Goal: Information Seeking & Learning: Learn about a topic

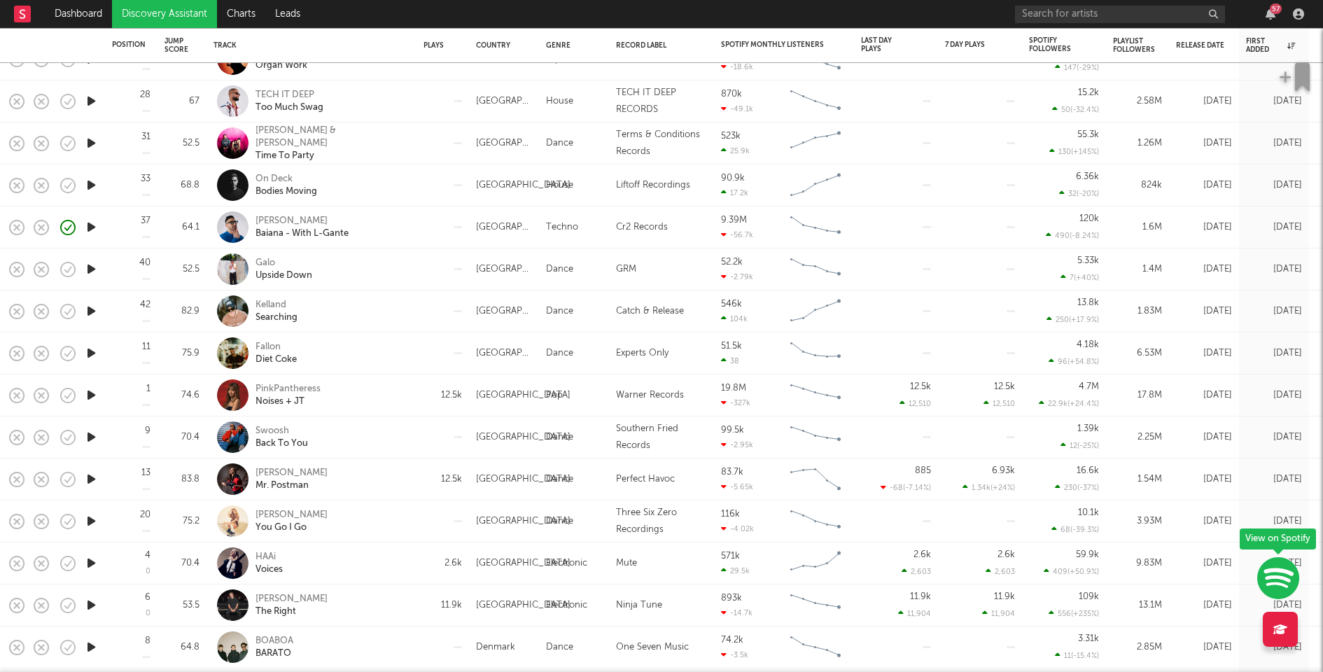
click at [90, 350] on icon "button" at bounding box center [91, 352] width 15 height 17
click at [90, 350] on icon "button" at bounding box center [90, 352] width 13 height 17
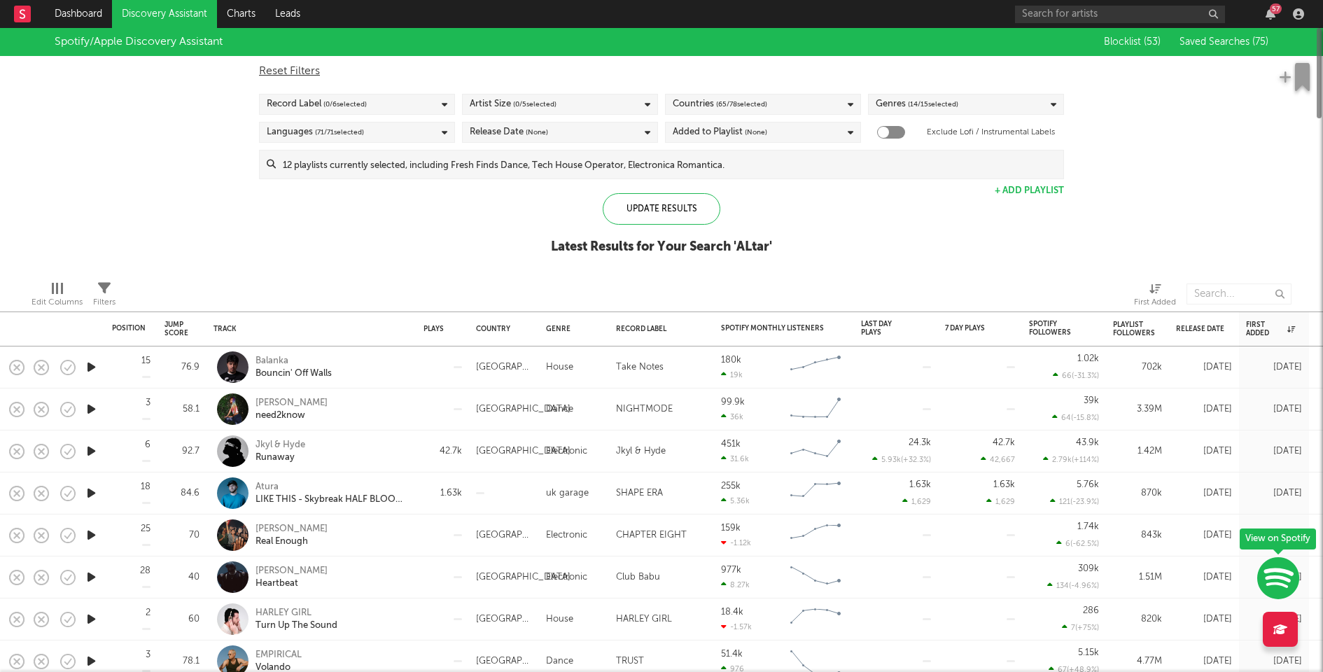
click at [622, 171] on input at bounding box center [669, 164] width 787 height 28
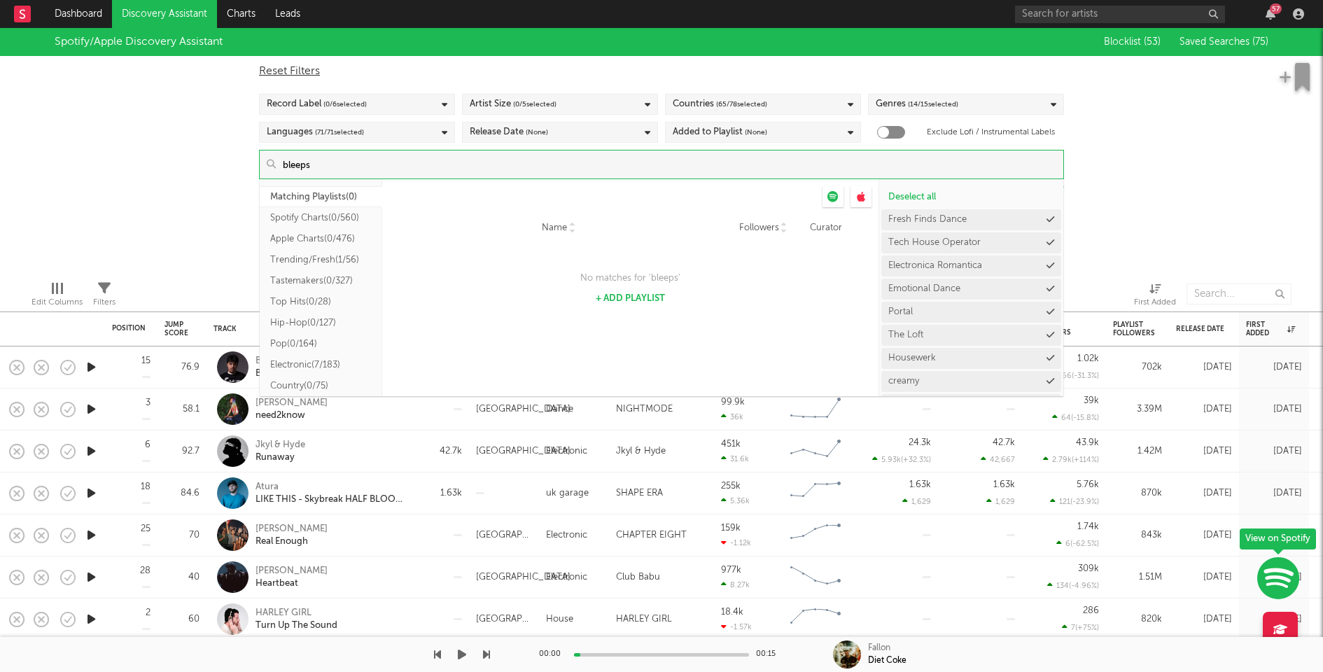
type input "bleeps"
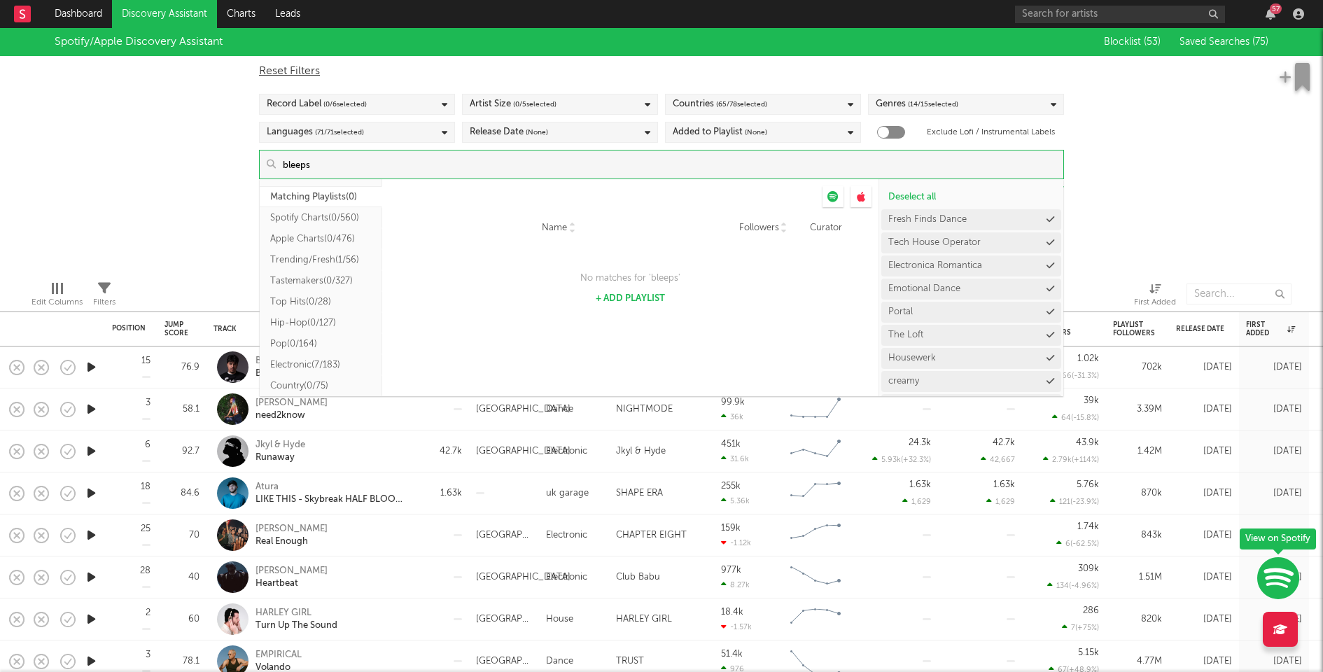
click at [612, 293] on div "No matches for ' bleeps ' + Add Playlist" at bounding box center [631, 286] width 280 height 33
click at [628, 296] on button "+ Add Playlist" at bounding box center [630, 298] width 69 height 9
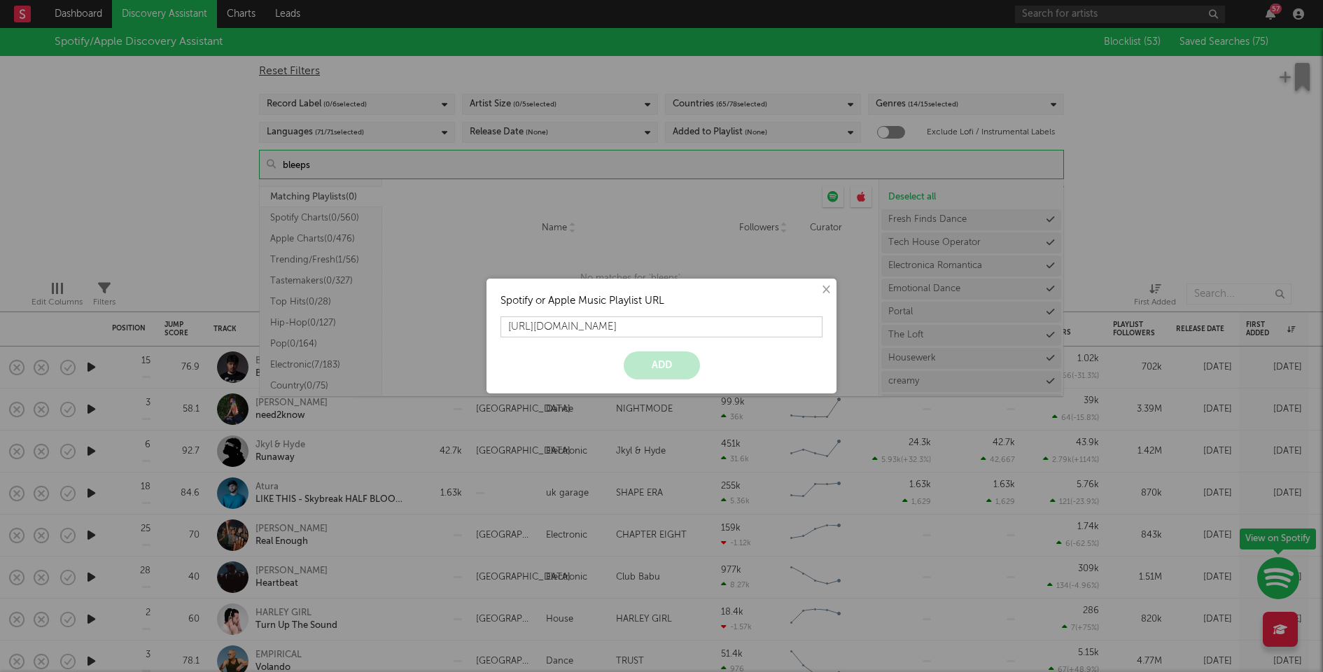
scroll to position [0, 94]
type input "[URL][DOMAIN_NAME]"
click at [650, 356] on button "Add" at bounding box center [662, 365] width 76 height 28
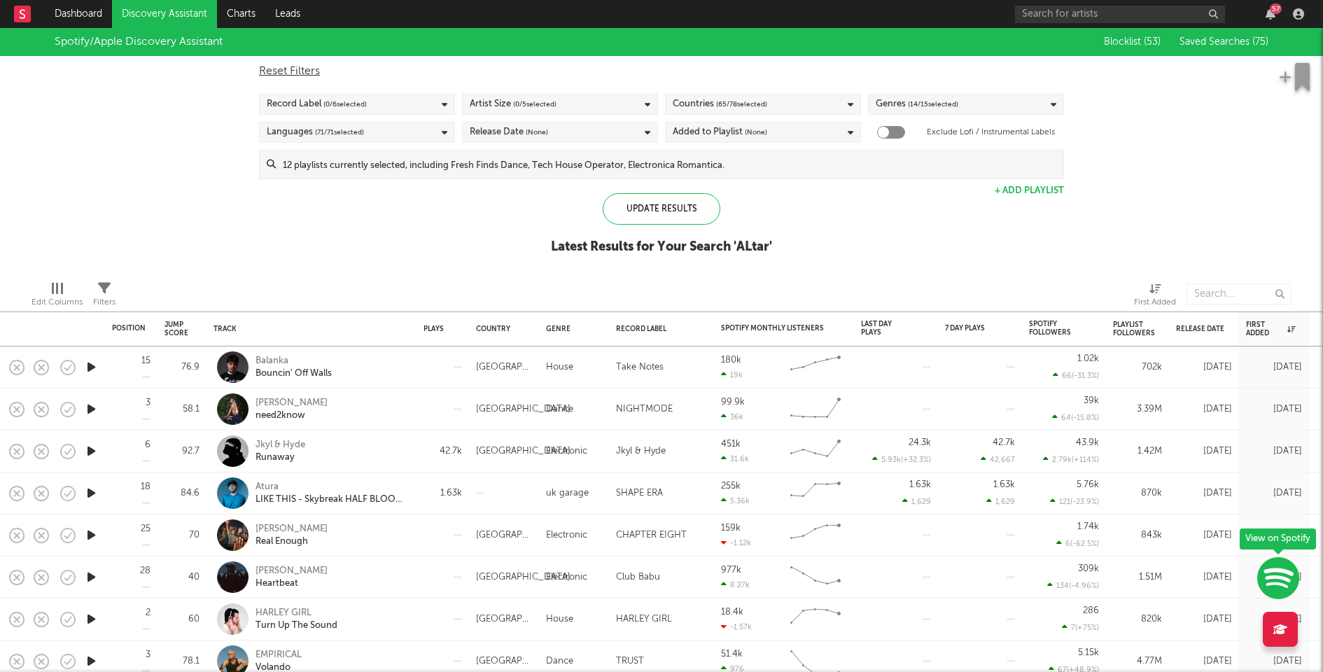
click at [582, 174] on input at bounding box center [669, 164] width 787 height 28
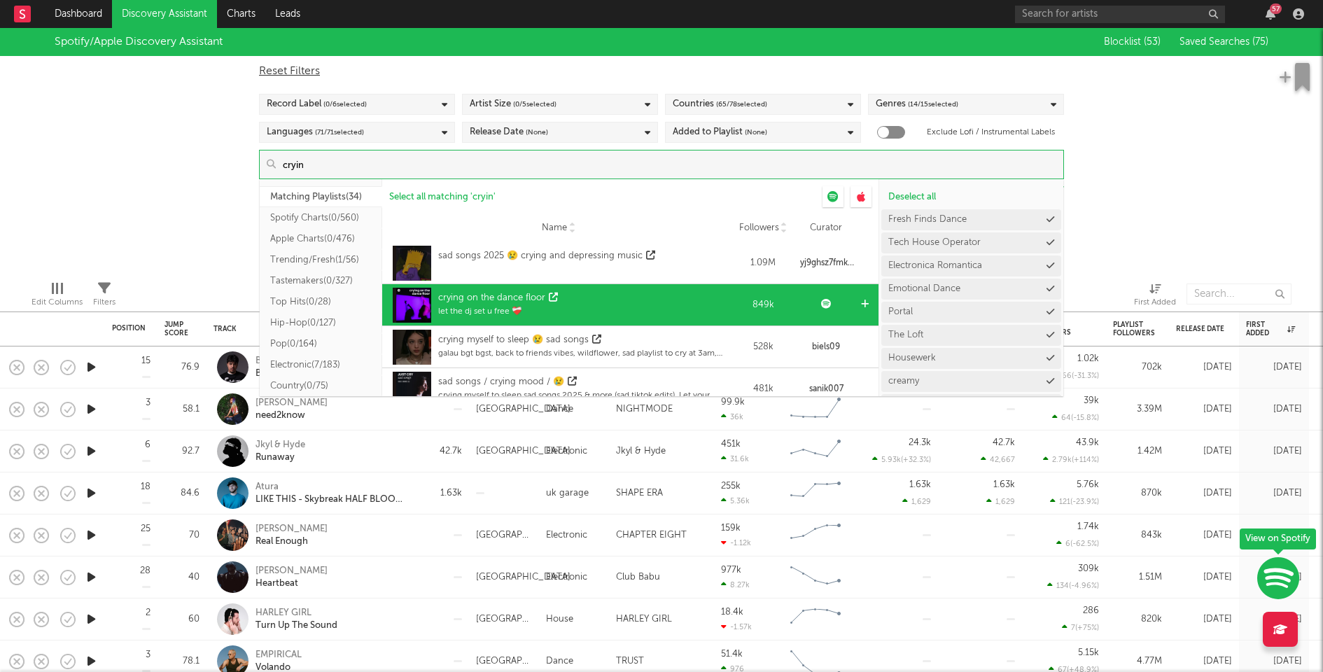
type input "cryin"
click at [861, 302] on icon at bounding box center [865, 304] width 8 height 9
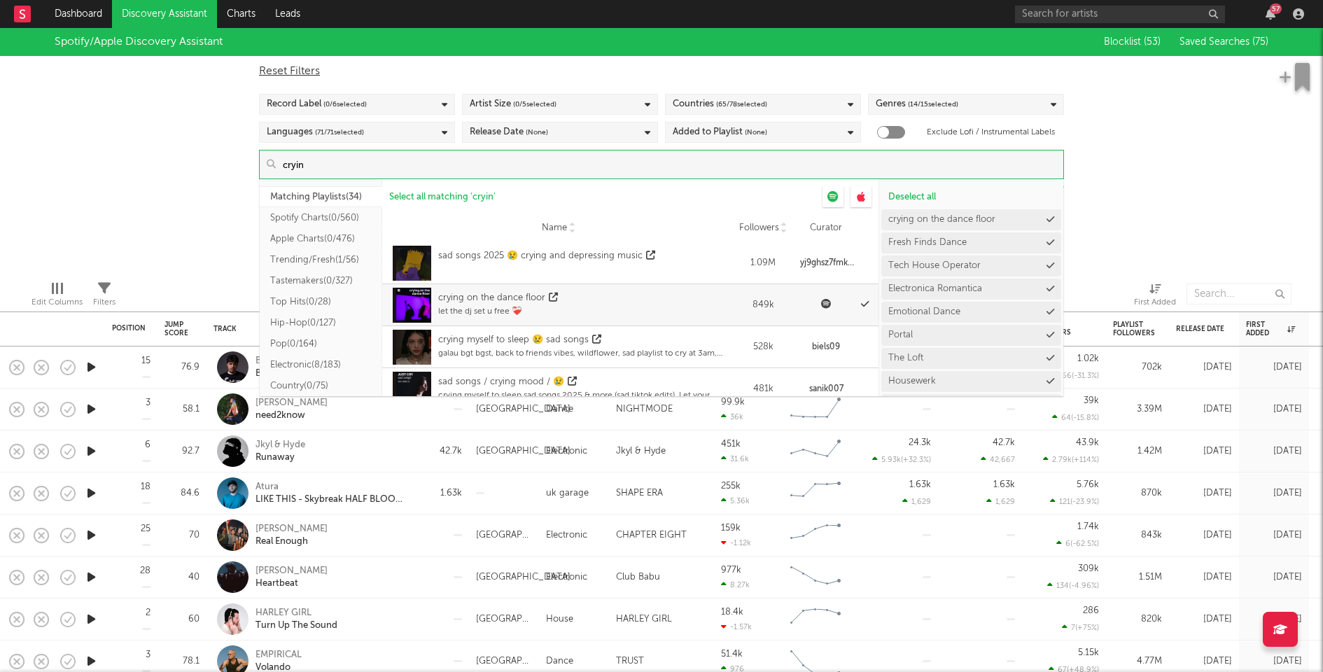
click at [1160, 192] on div "Spotify/Apple Discovery Assistant Blocklist ( 53 ) Saved Searches ( 75 ) Reset …" at bounding box center [661, 148] width 1323 height 241
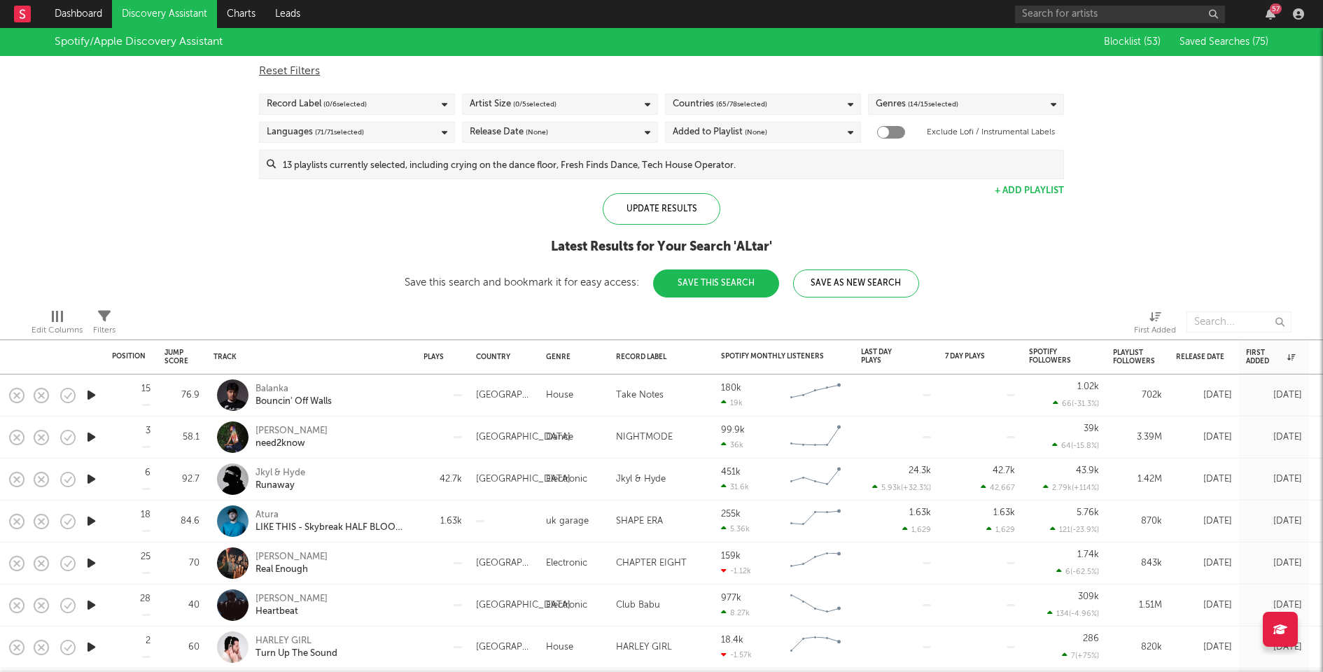
click at [747, 274] on button "Save This Search" at bounding box center [716, 283] width 126 height 28
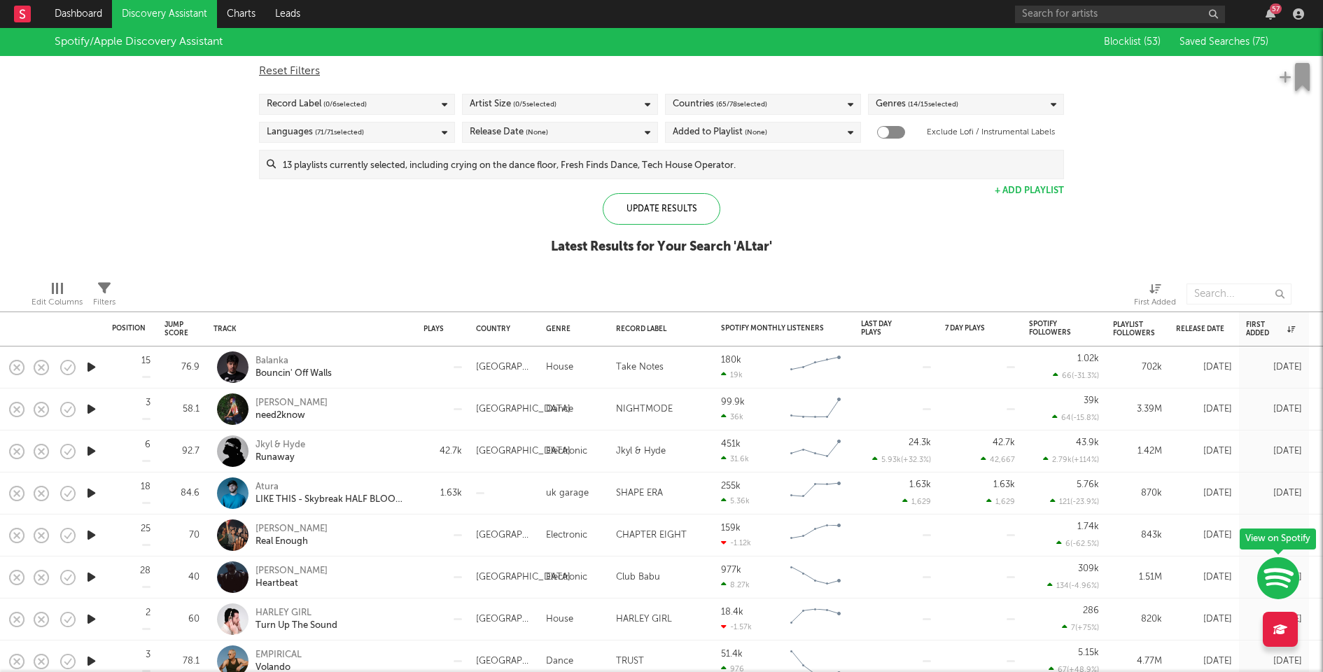
click at [90, 364] on icon "button" at bounding box center [91, 366] width 15 height 17
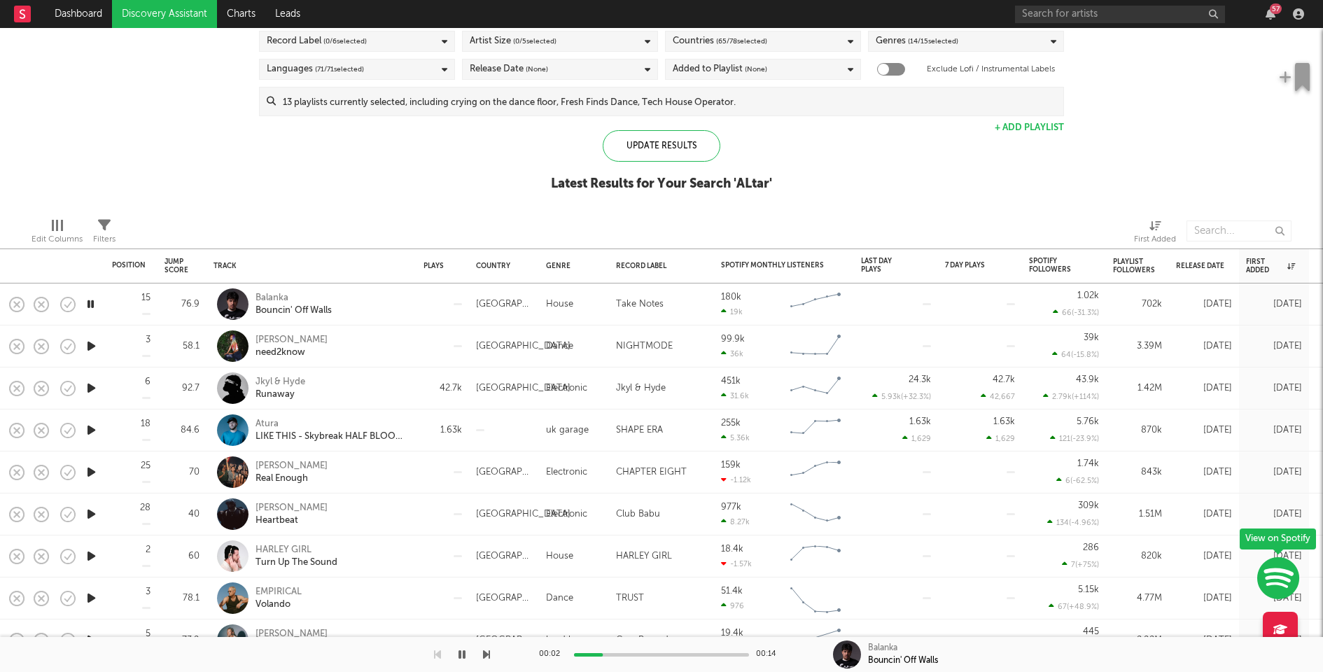
click at [87, 387] on icon "button" at bounding box center [91, 387] width 15 height 17
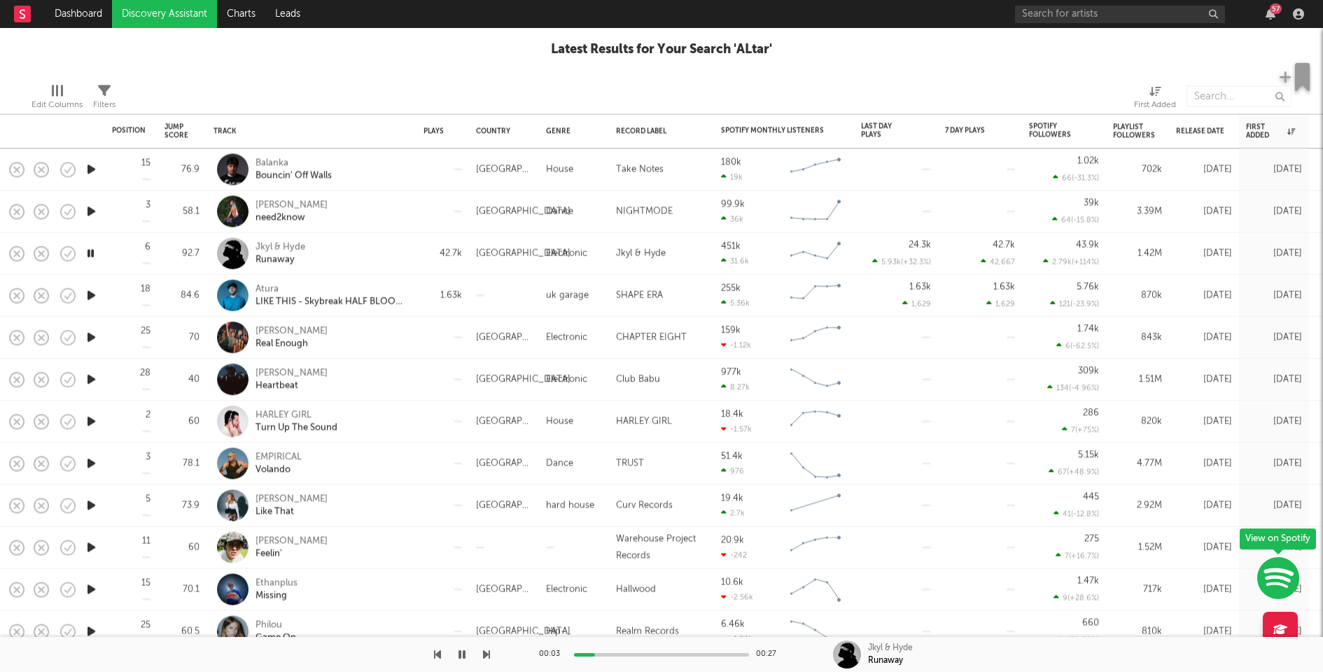
click at [381, 250] on div "Jkyl & Hyde Runaway" at bounding box center [330, 253] width 150 height 25
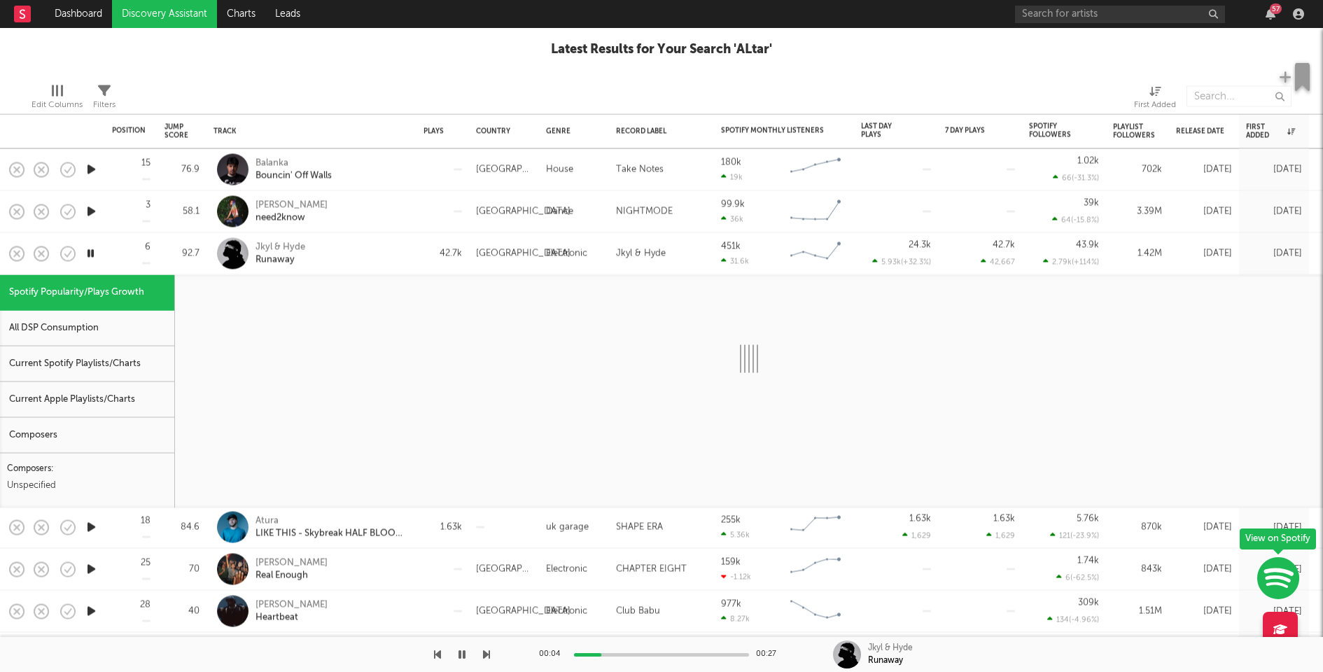
click at [132, 360] on div "Current Spotify Playlists/Charts" at bounding box center [87, 364] width 174 height 36
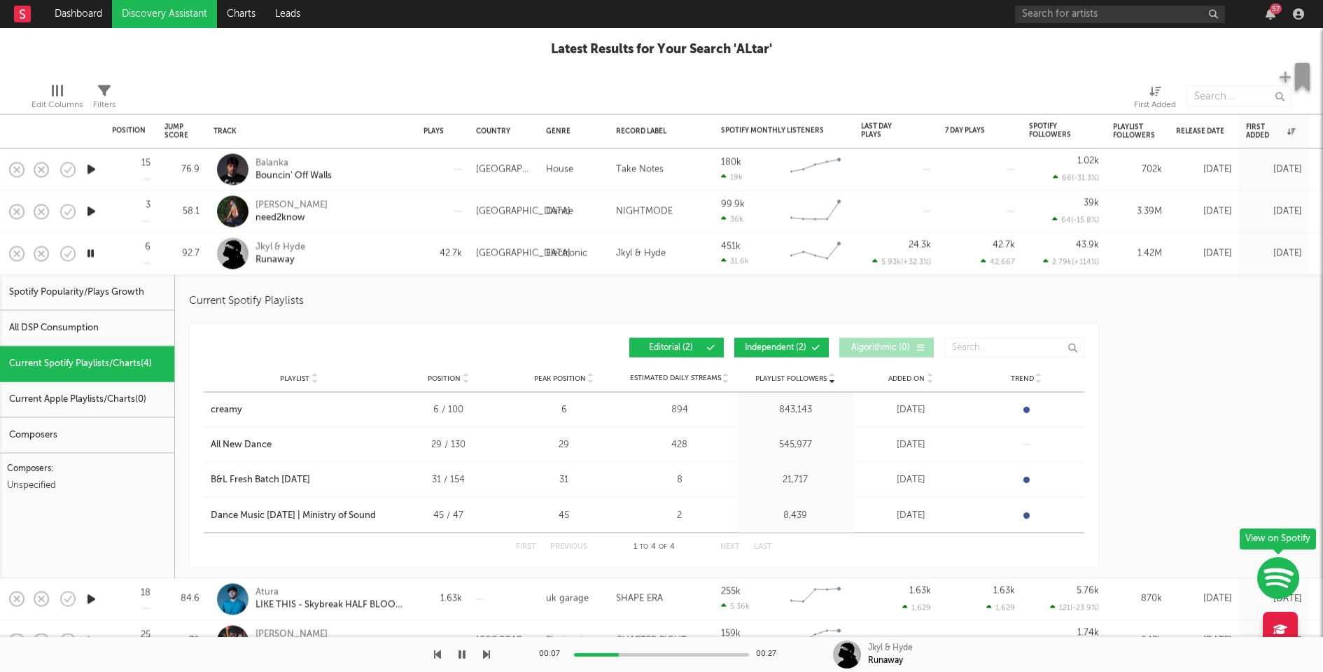
click at [751, 351] on span "Independent ( 2 )" at bounding box center [775, 348] width 64 height 8
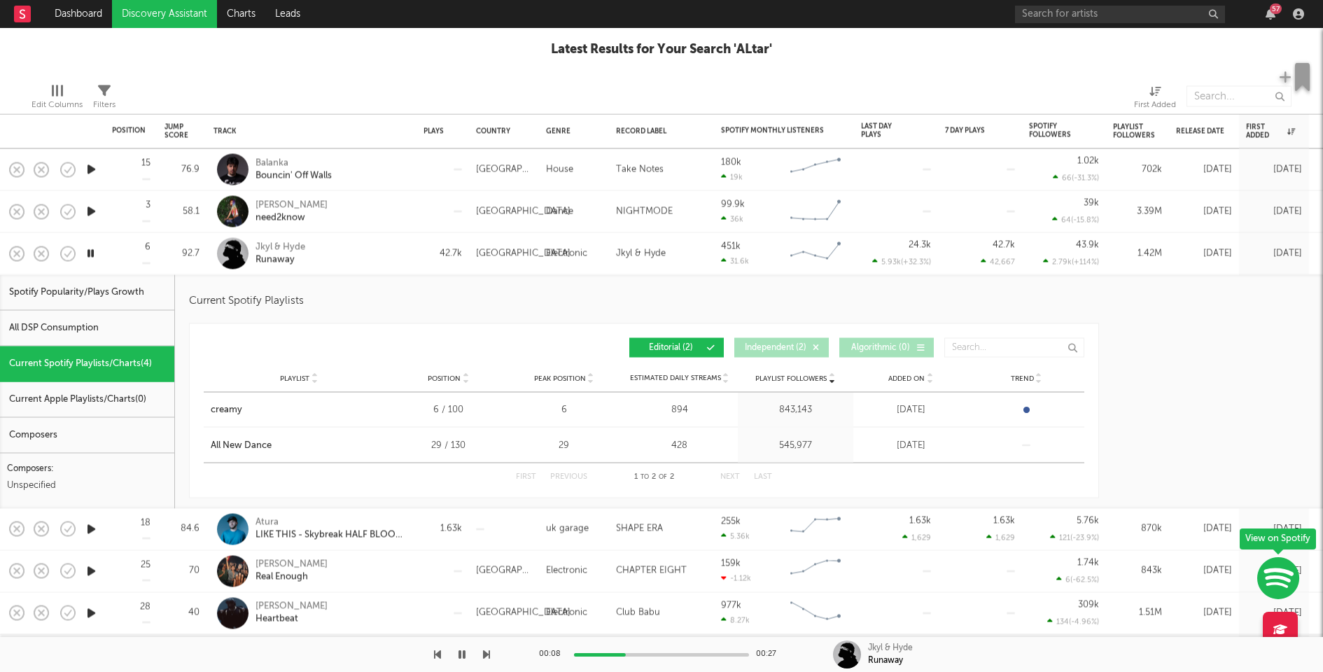
click at [385, 253] on div "Jkyl & Hyde Runaway" at bounding box center [330, 253] width 150 height 25
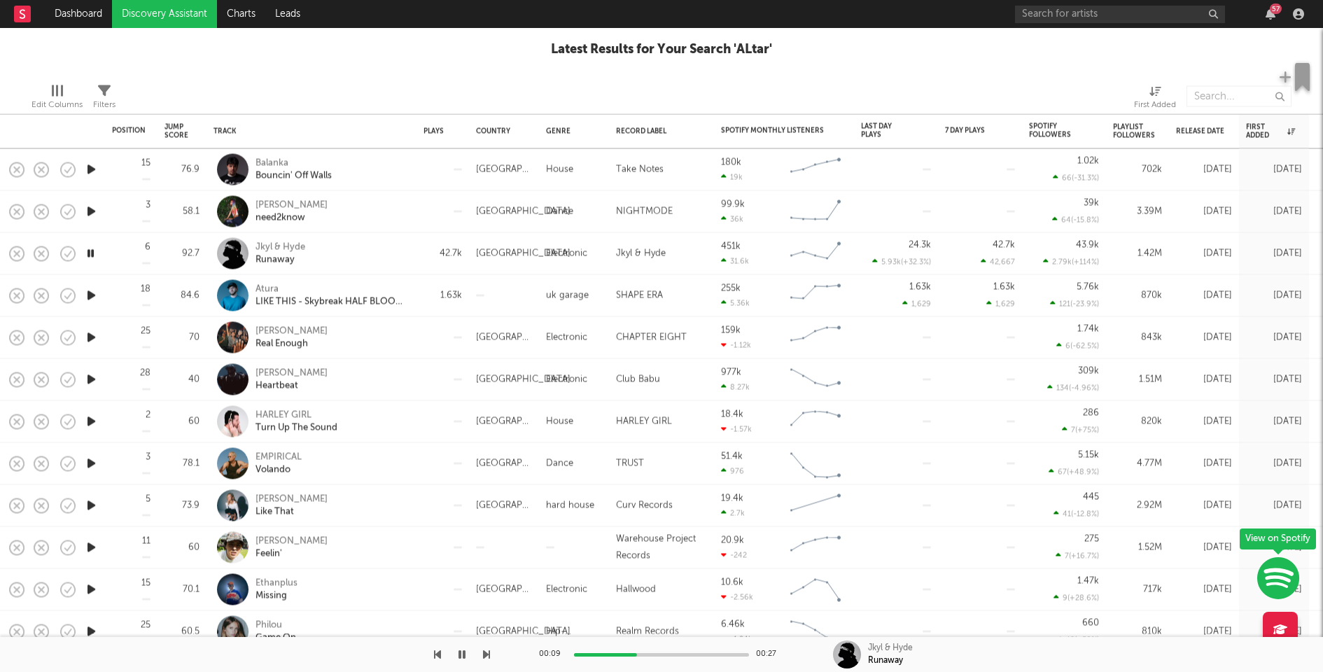
click at [372, 201] on div "[PERSON_NAME] need2know" at bounding box center [330, 211] width 150 height 25
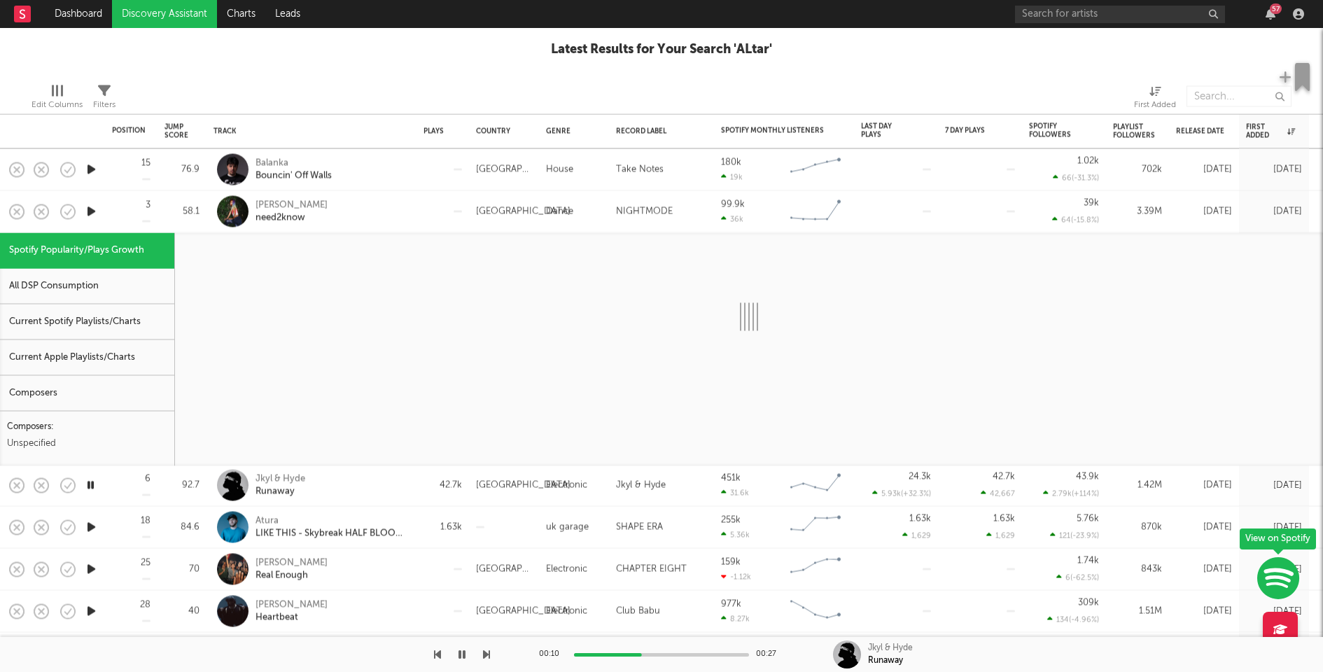
click at [98, 319] on div "Current Spotify Playlists/Charts" at bounding box center [87, 322] width 174 height 36
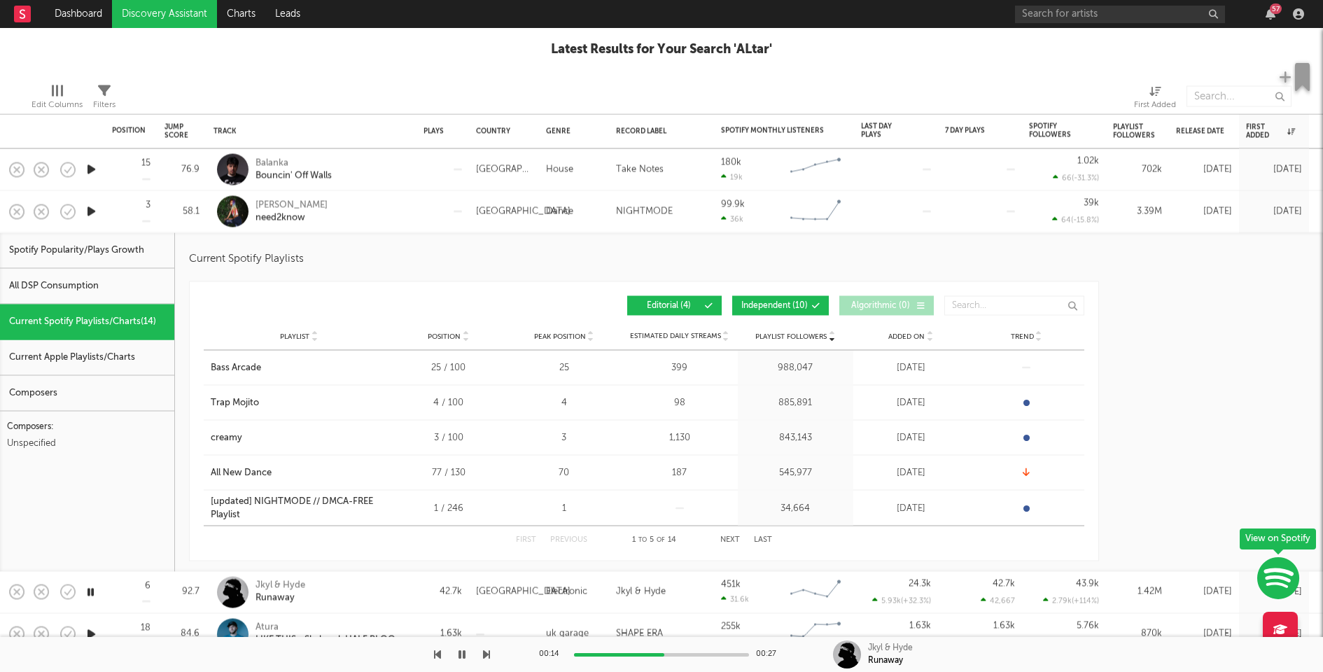
click at [762, 304] on span "Independent ( 10 )" at bounding box center [774, 306] width 66 height 8
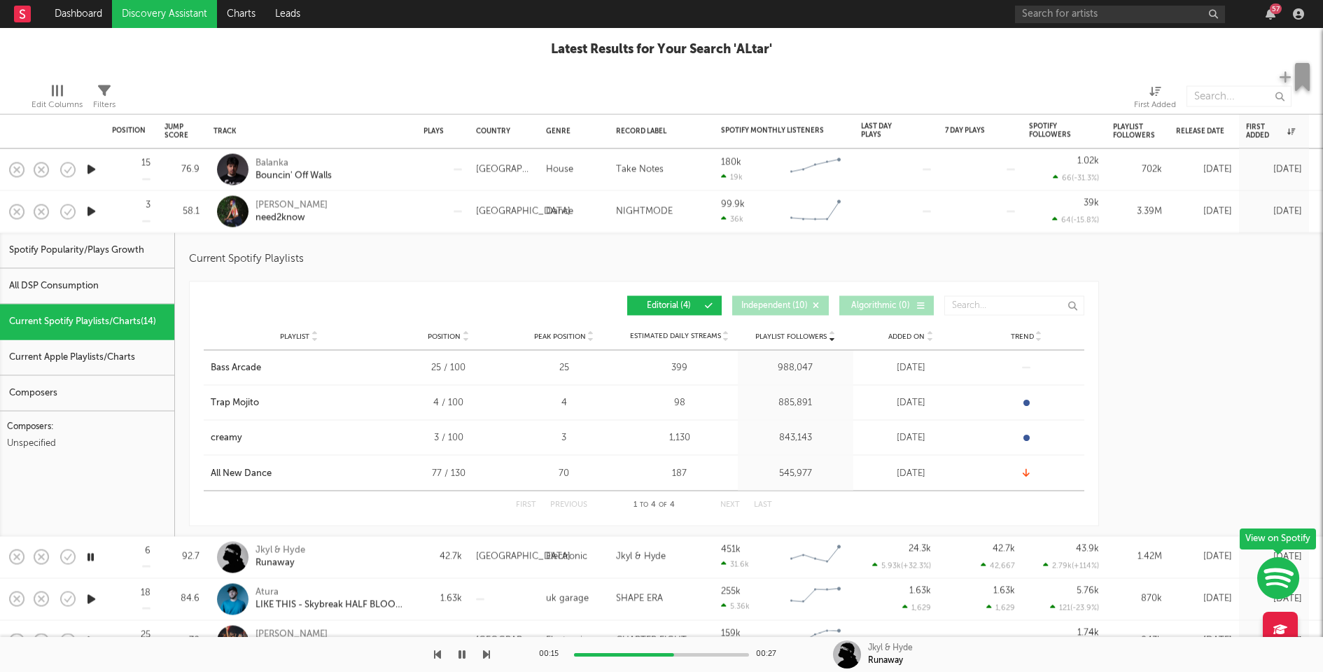
click at [381, 157] on div "[PERSON_NAME]' Off Walls" at bounding box center [330, 169] width 150 height 25
select select "1w"
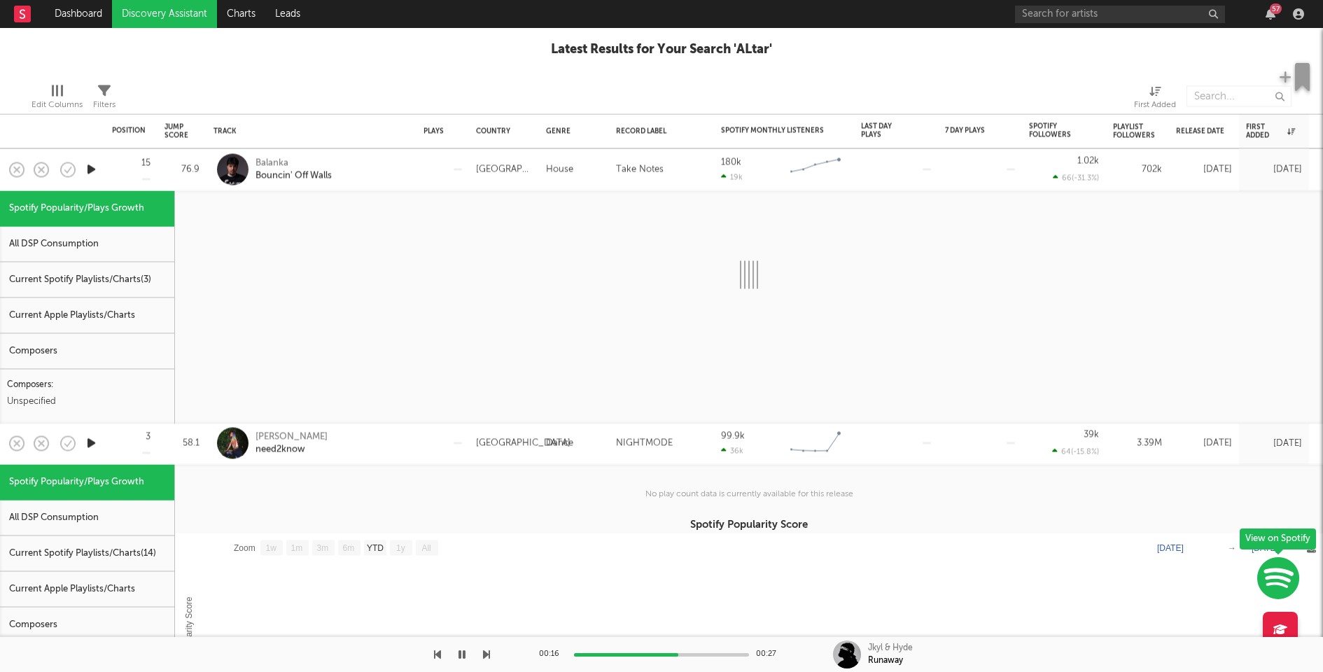
click at [76, 283] on div "Current Spotify Playlists/Charts ( 3 )" at bounding box center [87, 280] width 174 height 36
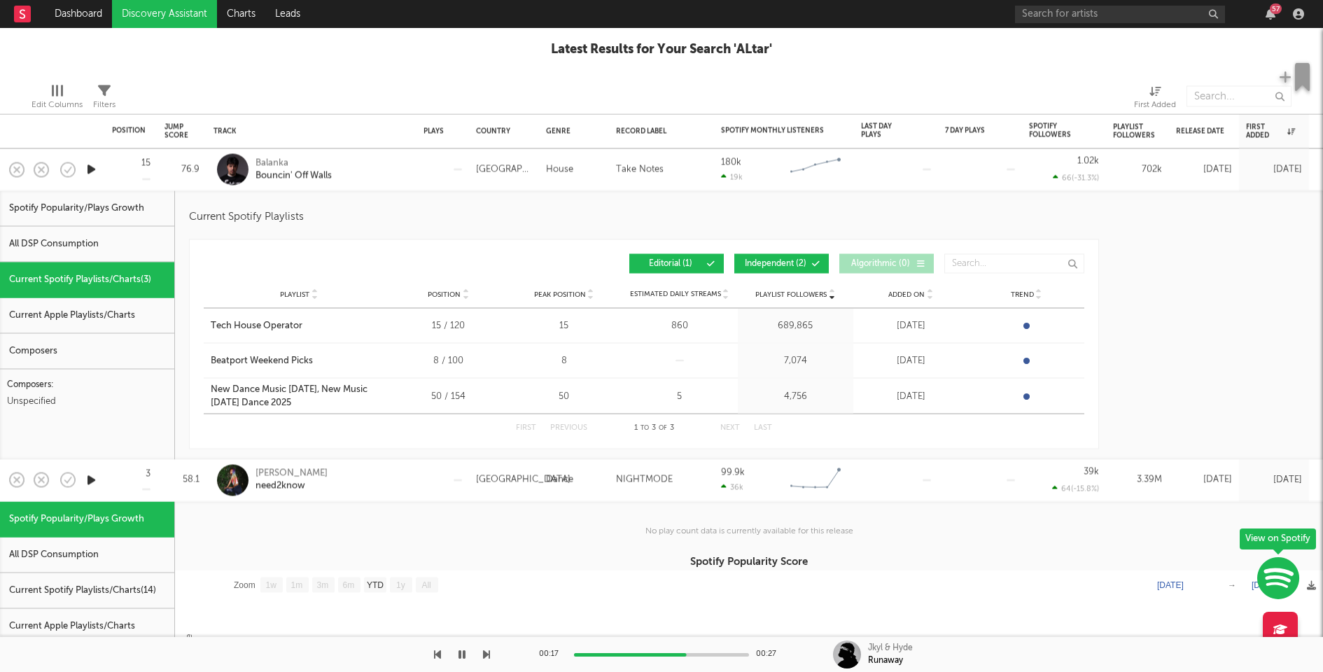
click at [430, 169] on div at bounding box center [442, 170] width 38 height 2
select select "1w"
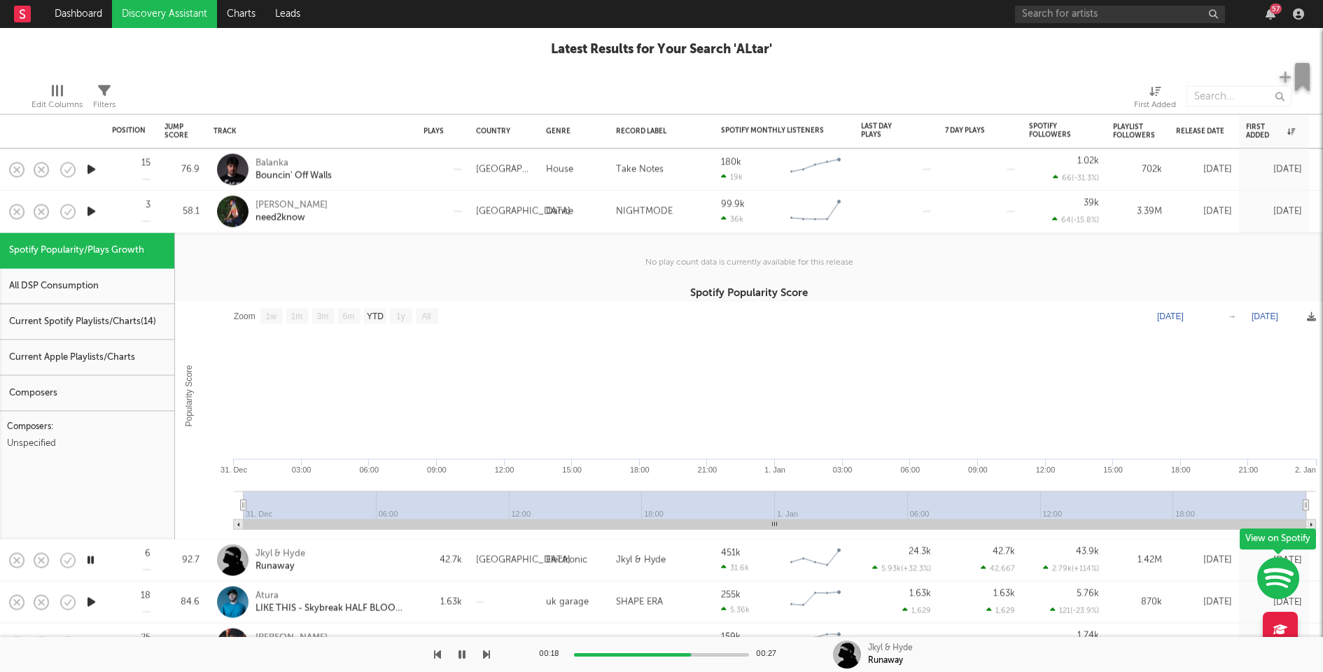
click at [377, 213] on div "[PERSON_NAME] need2know" at bounding box center [330, 211] width 150 height 25
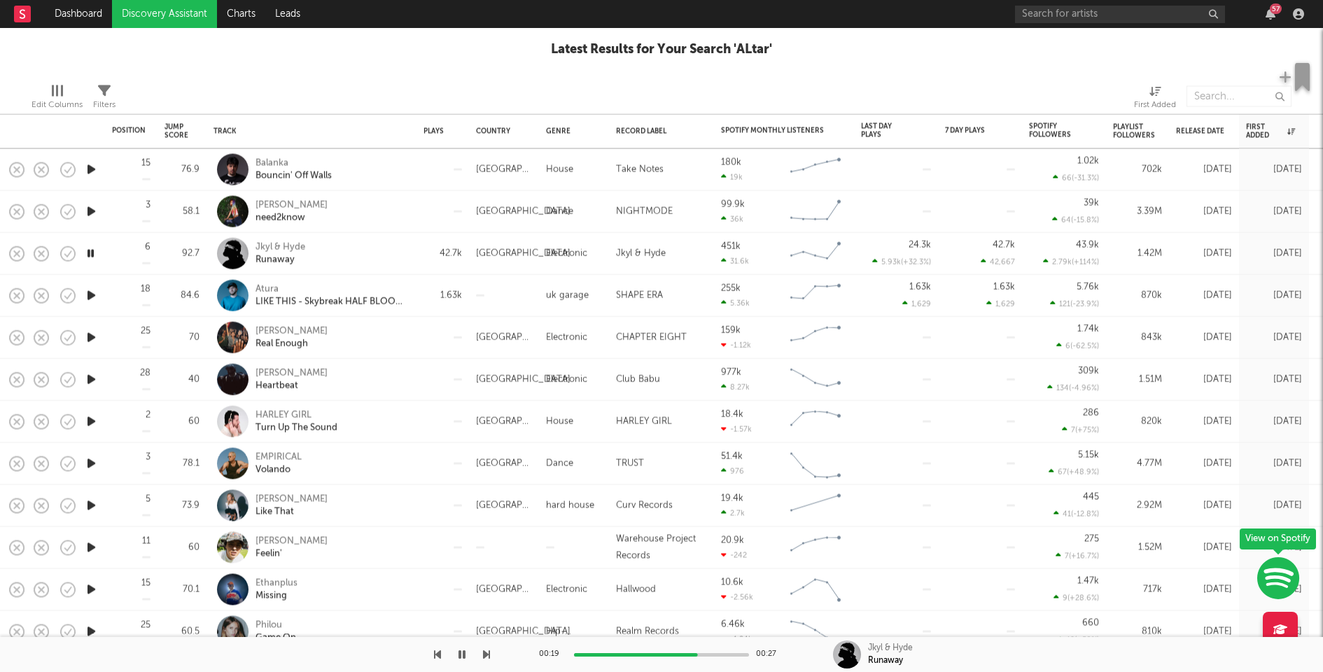
click at [90, 295] on icon "button" at bounding box center [91, 295] width 15 height 17
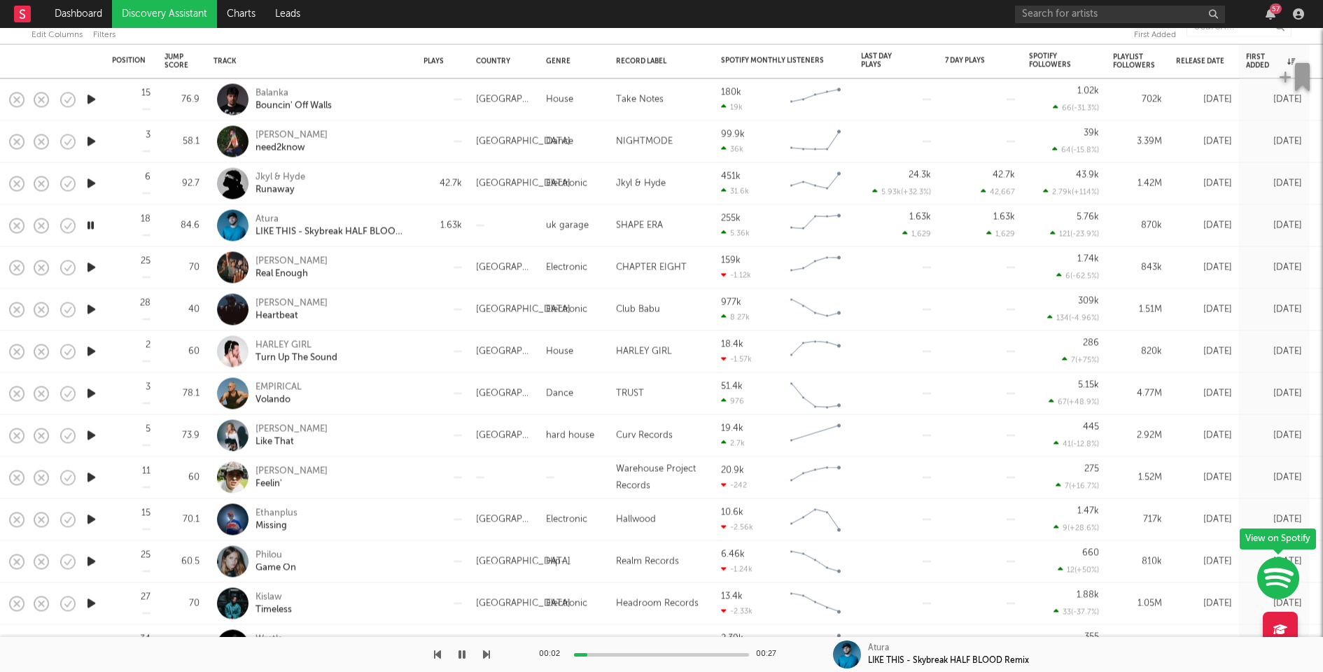
click at [90, 267] on icon "button" at bounding box center [91, 267] width 15 height 17
click at [444, 280] on div at bounding box center [442, 268] width 52 height 42
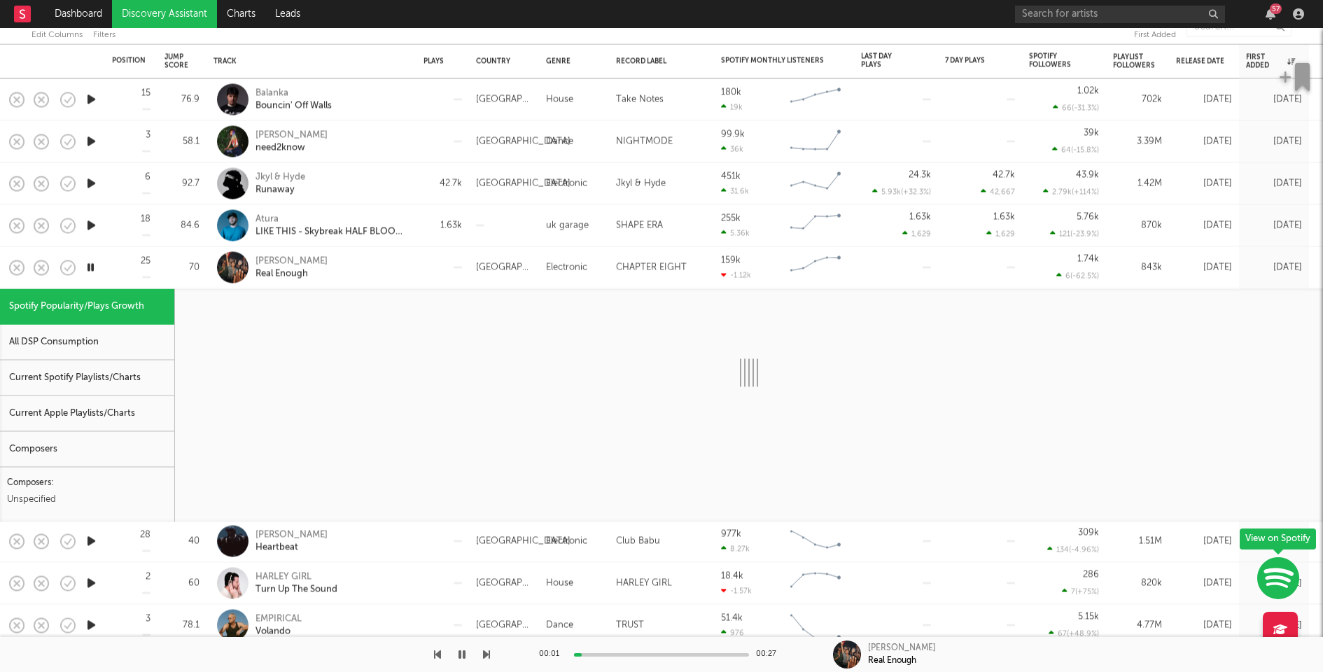
click at [129, 372] on div "Current Spotify Playlists/Charts" at bounding box center [87, 378] width 174 height 36
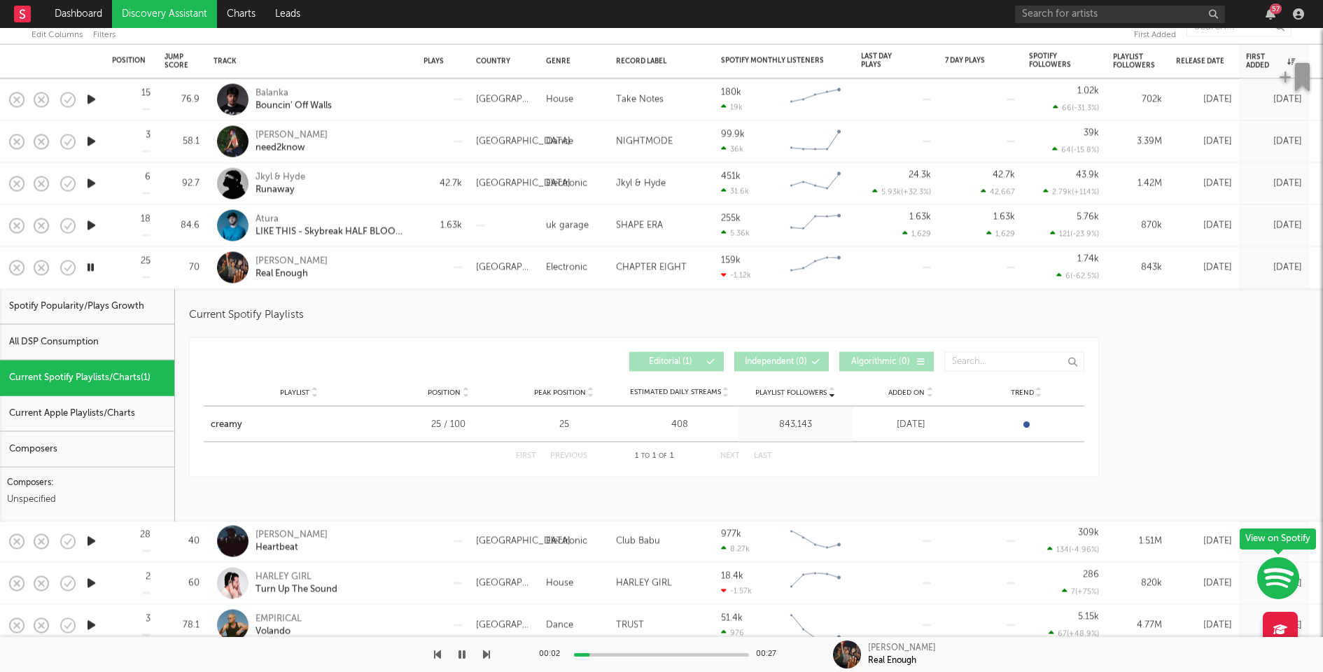
click at [437, 257] on div at bounding box center [442, 268] width 52 height 42
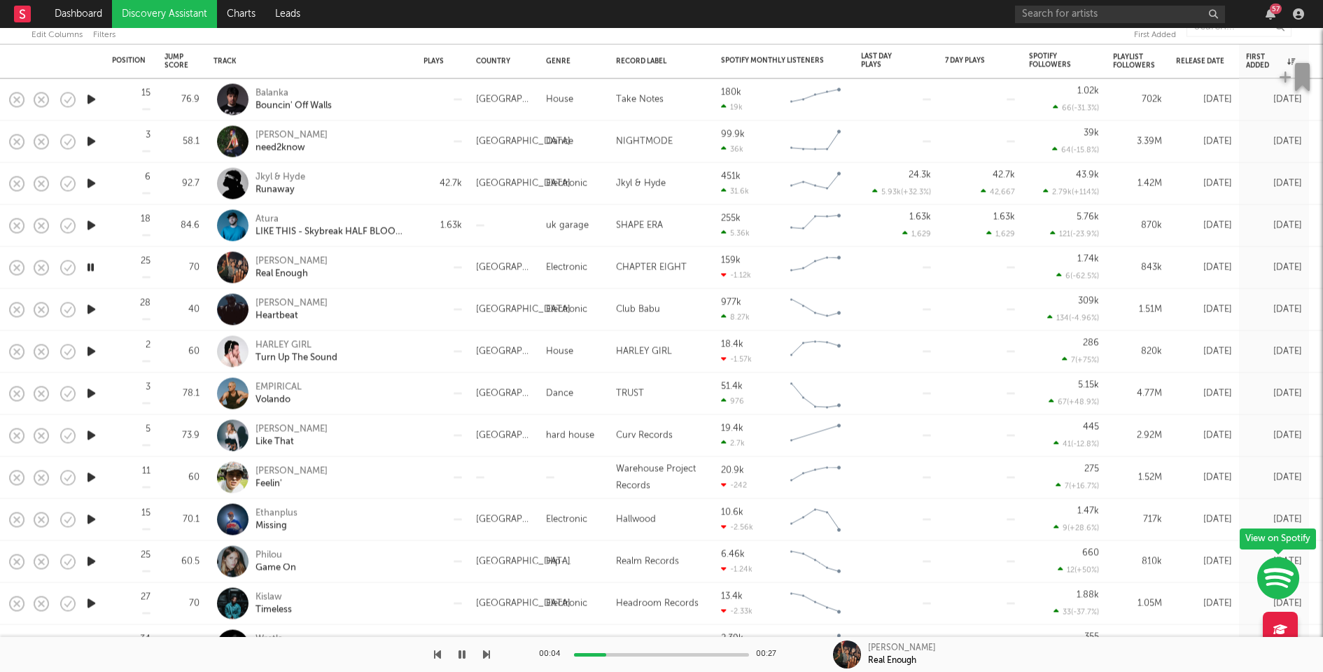
click at [668, 652] on div "00:04 00:27" at bounding box center [661, 654] width 245 height 35
click at [668, 654] on div at bounding box center [661, 654] width 175 height 3
click at [87, 308] on icon "button" at bounding box center [91, 309] width 15 height 17
click at [400, 311] on div "[PERSON_NAME] Heartbeat" at bounding box center [330, 309] width 150 height 25
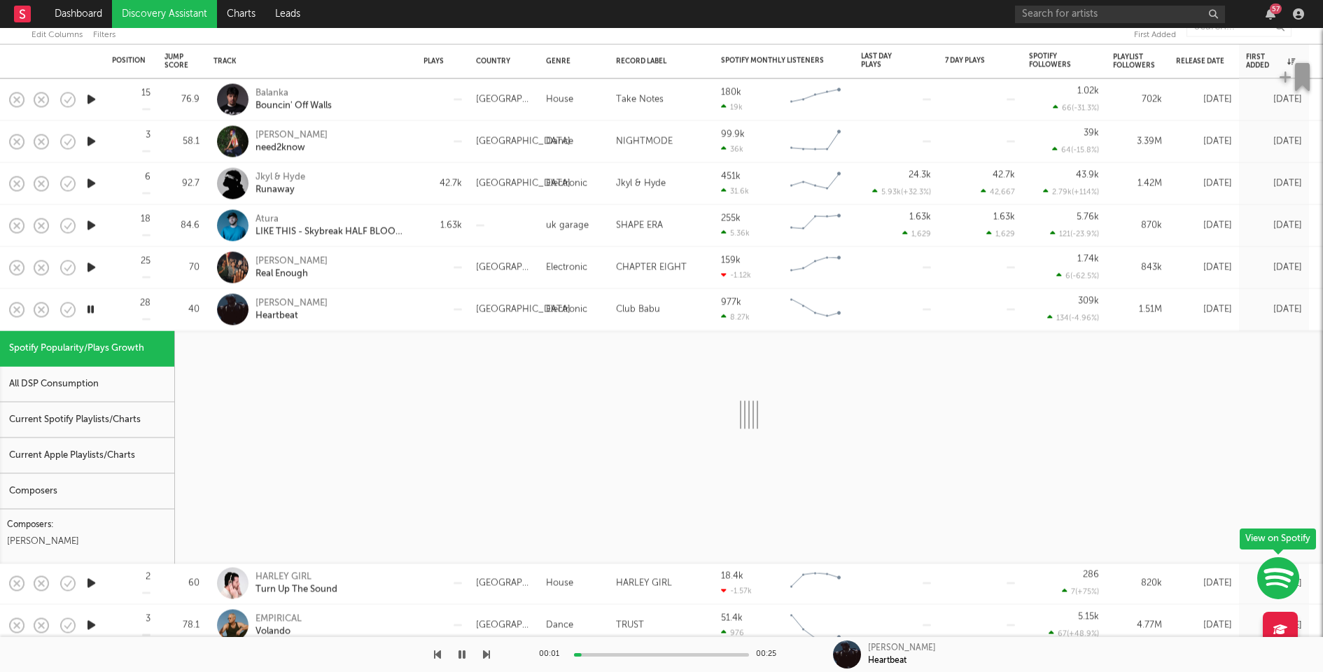
click at [67, 430] on div "Current Spotify Playlists/Charts" at bounding box center [87, 420] width 174 height 36
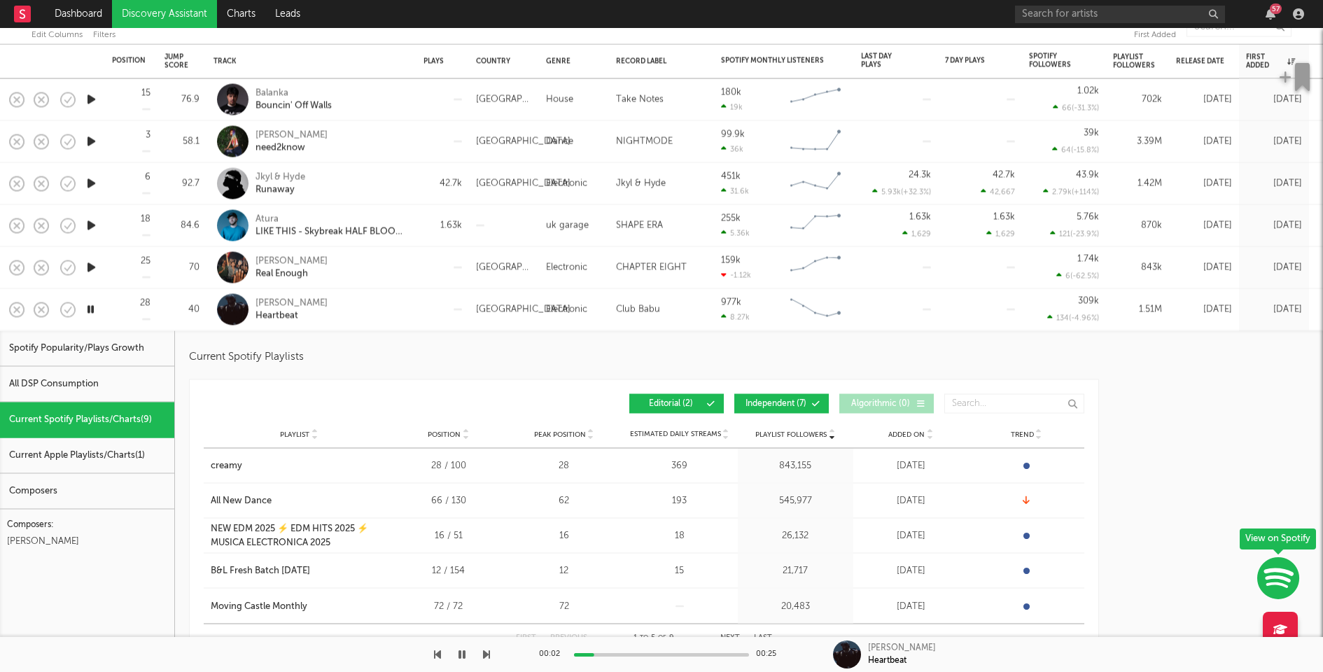
click at [419, 304] on div at bounding box center [442, 310] width 52 height 42
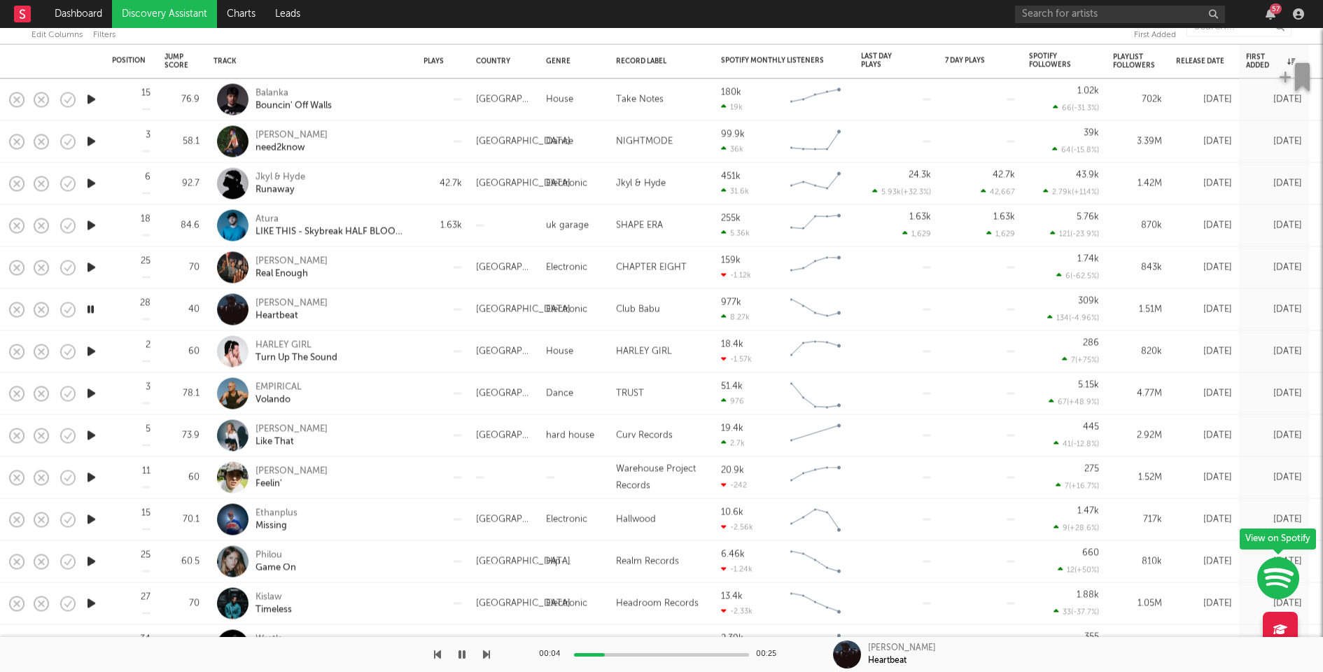
click at [367, 517] on div "Ethanplus Missing" at bounding box center [330, 519] width 150 height 25
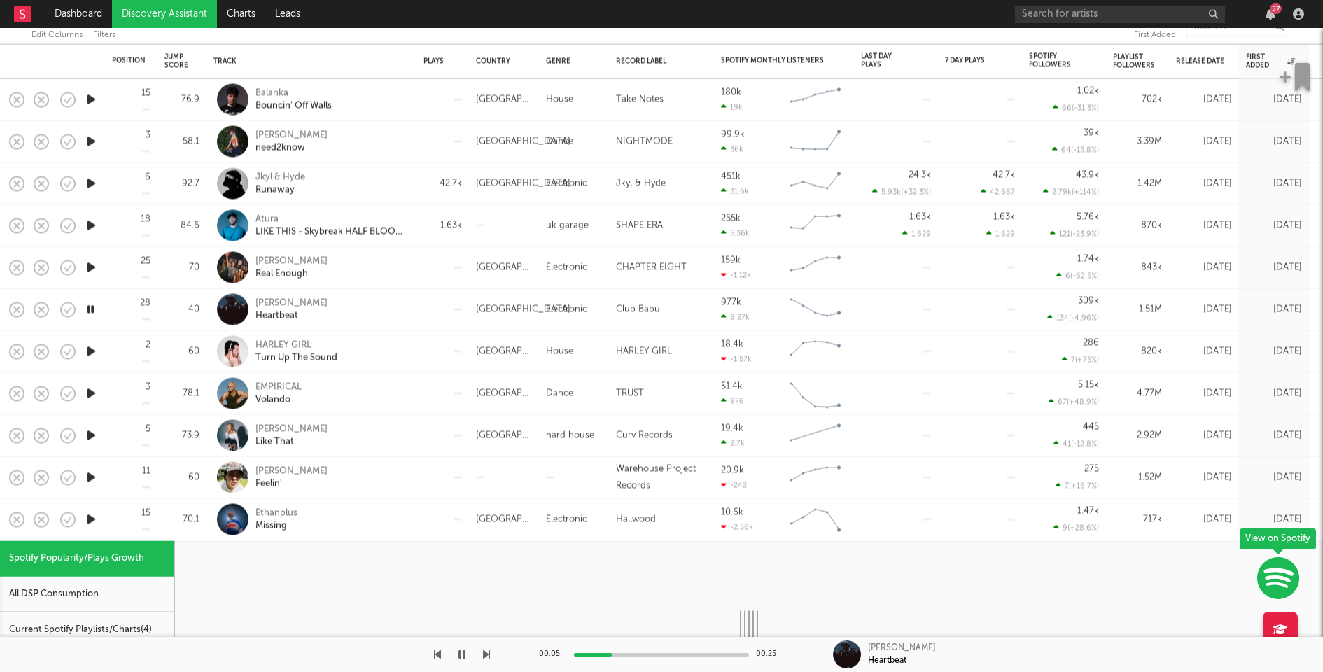
select select "1w"
click at [111, 626] on div "Current Spotify Playlists/Charts ( 4 )" at bounding box center [87, 630] width 174 height 36
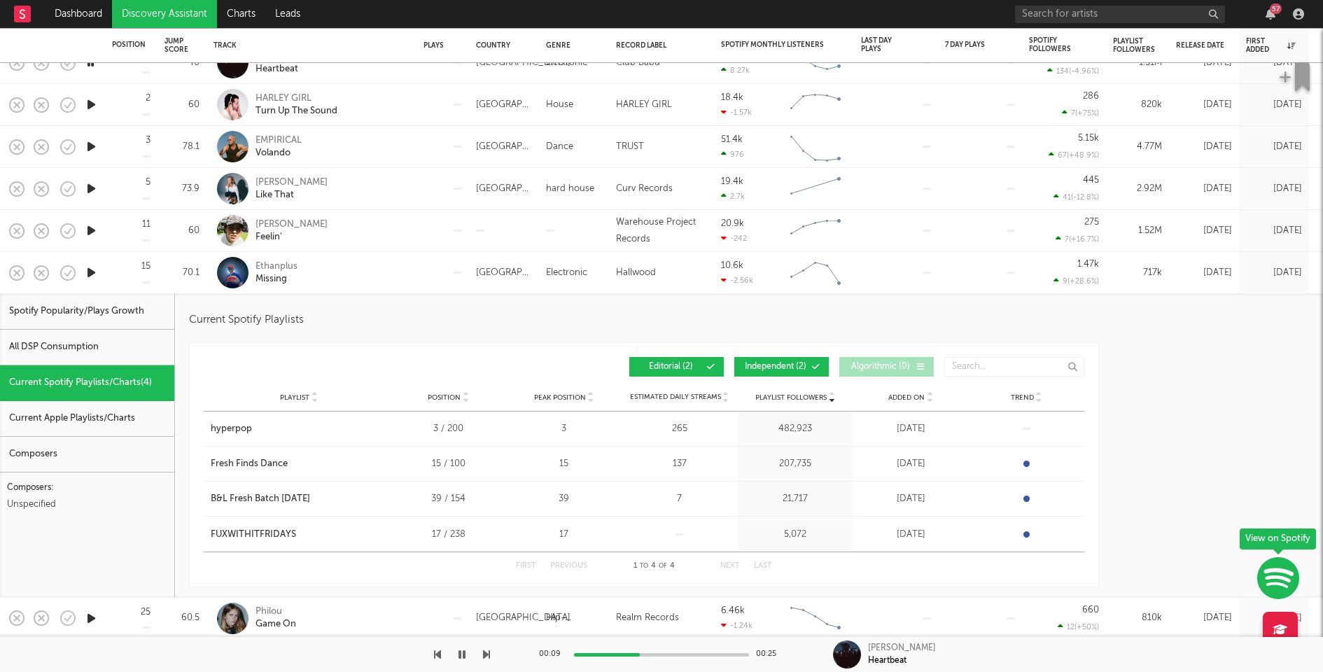
click at [365, 272] on div "Ethanplus Missing" at bounding box center [330, 272] width 150 height 25
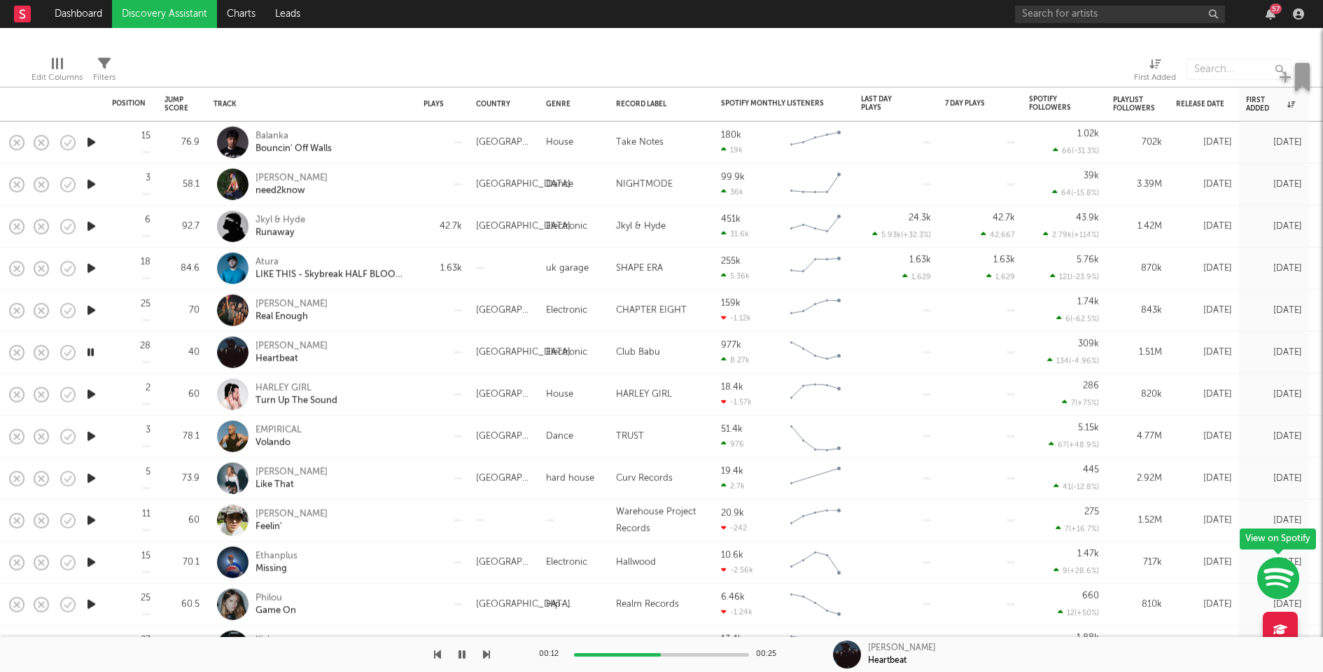
click at [95, 395] on icon "button" at bounding box center [91, 394] width 15 height 17
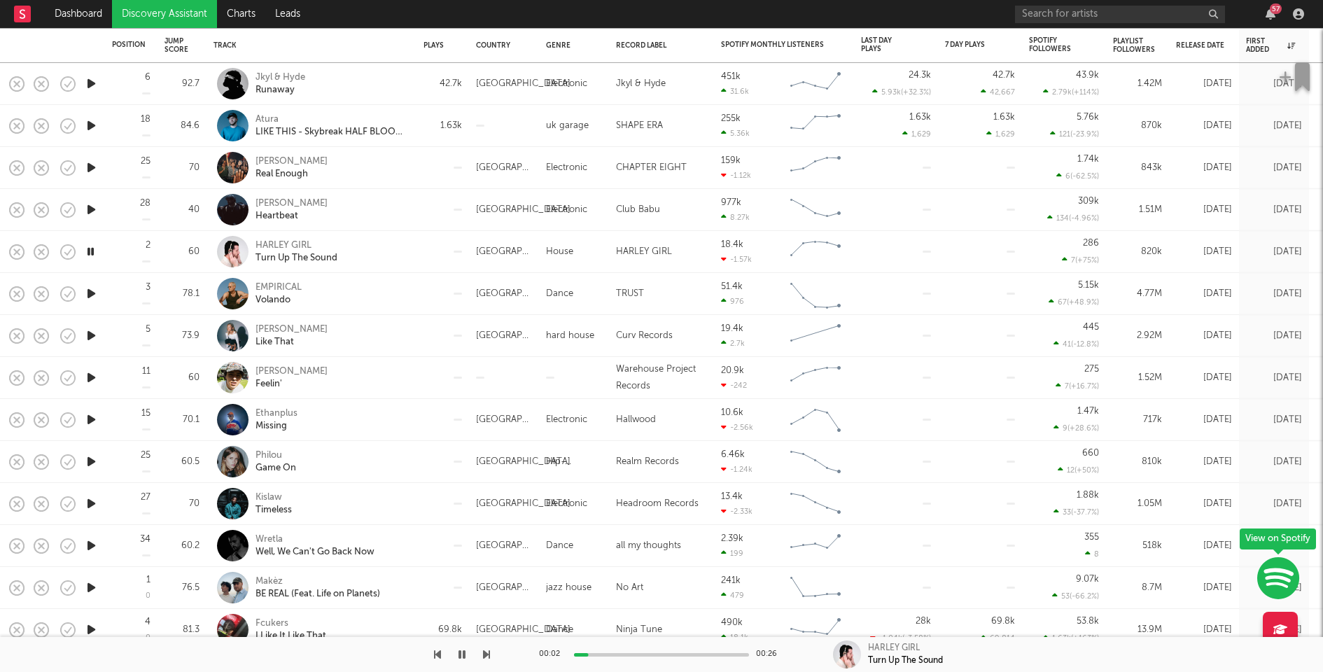
click at [93, 293] on icon "button" at bounding box center [91, 293] width 15 height 17
click at [409, 288] on div "EMPIRICAL Volando" at bounding box center [311, 293] width 196 height 41
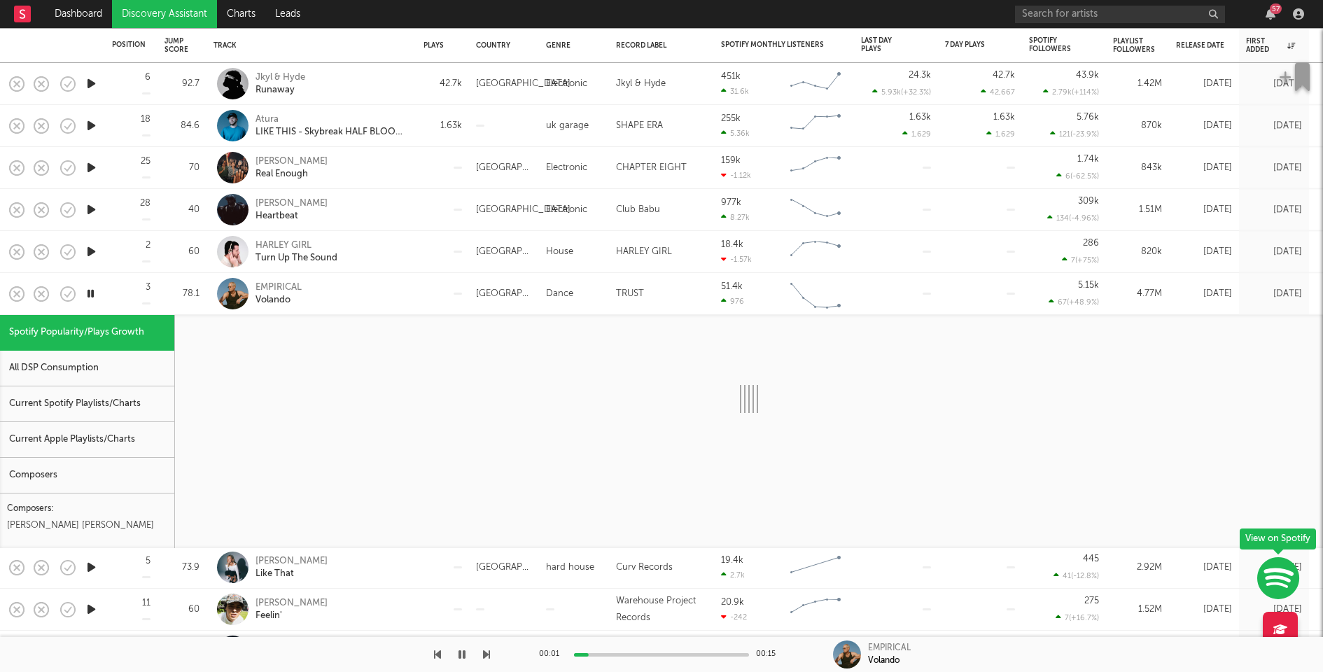
click at [144, 399] on div "Current Spotify Playlists/Charts" at bounding box center [87, 404] width 174 height 36
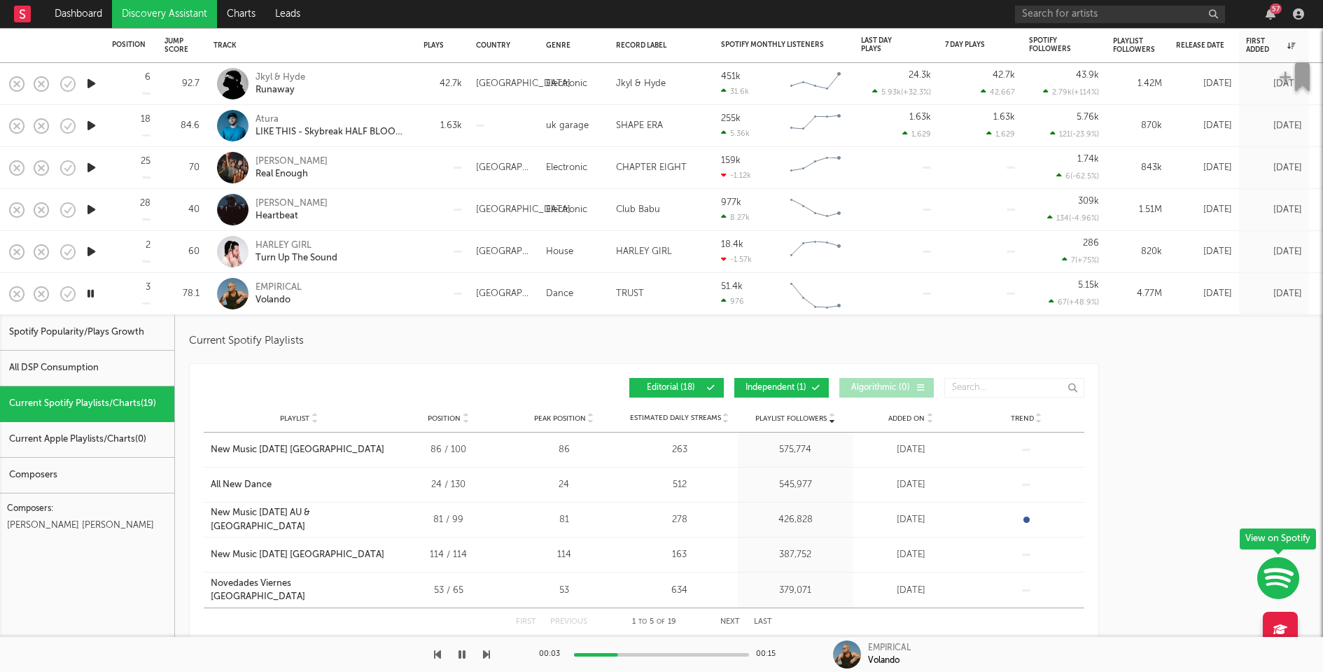
click at [766, 380] on button "Independent ( 1 )" at bounding box center [781, 388] width 94 height 20
click at [728, 620] on button "Next" at bounding box center [730, 622] width 20 height 8
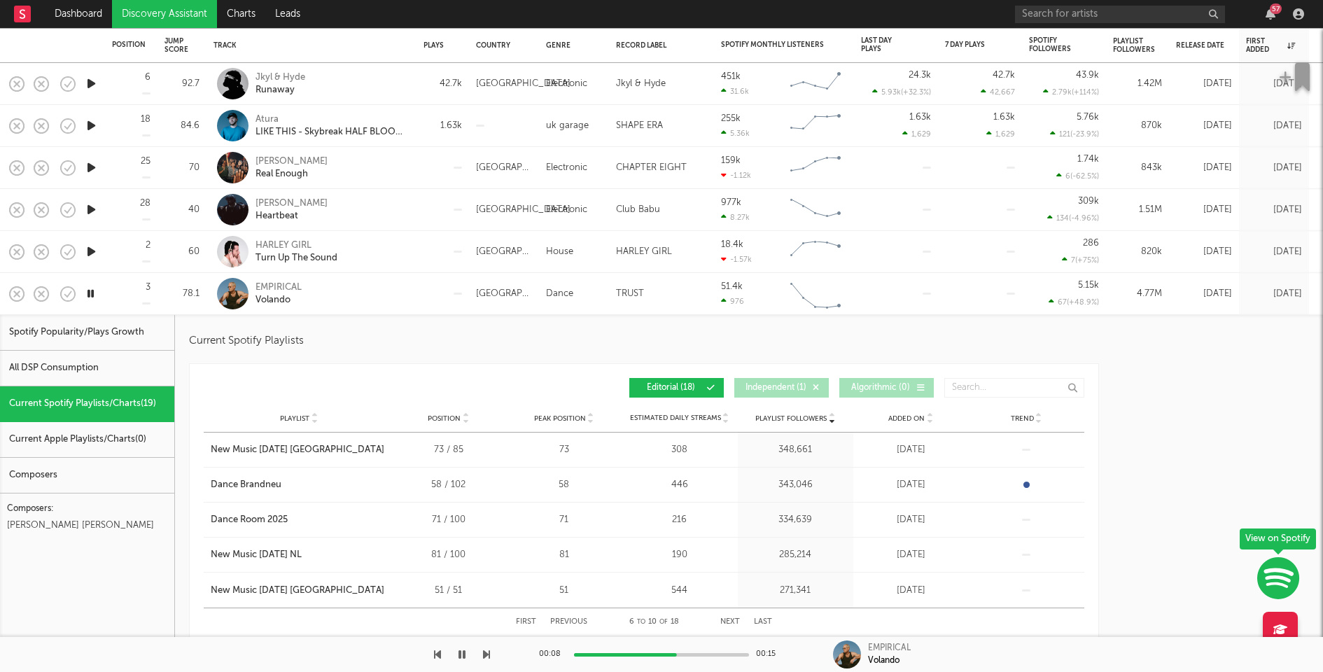
click at [728, 620] on button "Next" at bounding box center [730, 622] width 20 height 8
click at [398, 303] on div "EMPIRICAL Volando" at bounding box center [330, 293] width 150 height 25
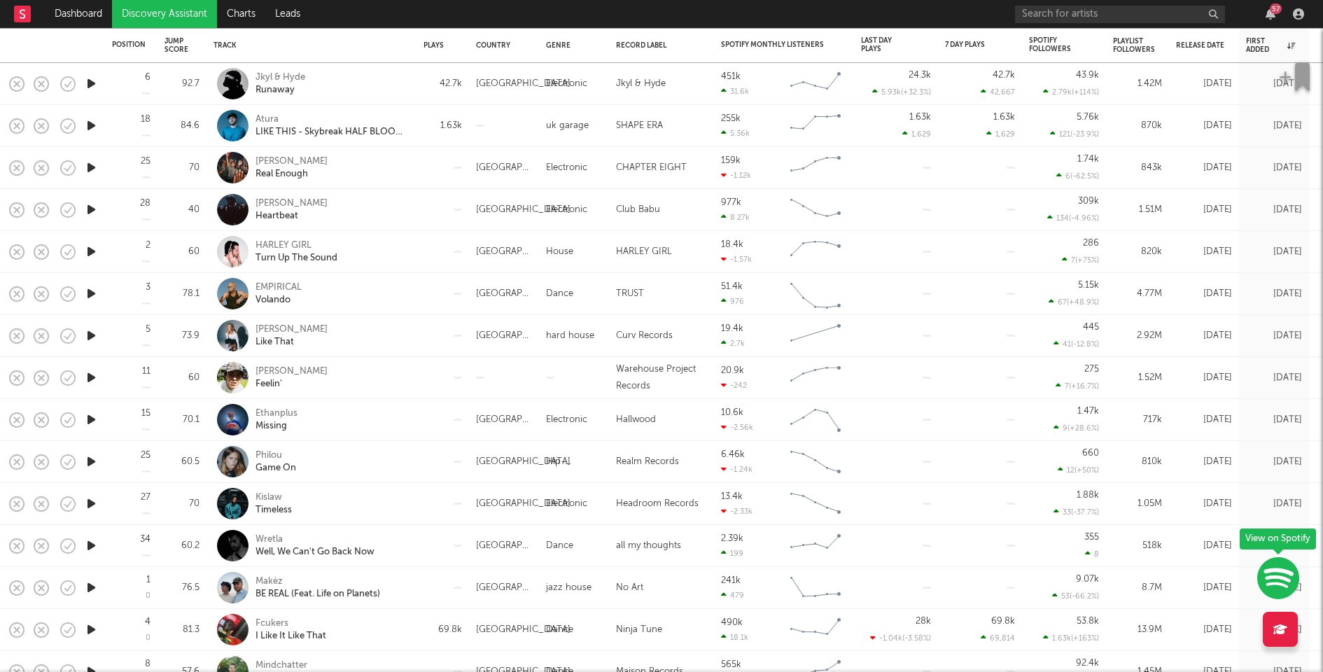
click at [90, 331] on icon "button" at bounding box center [91, 335] width 15 height 17
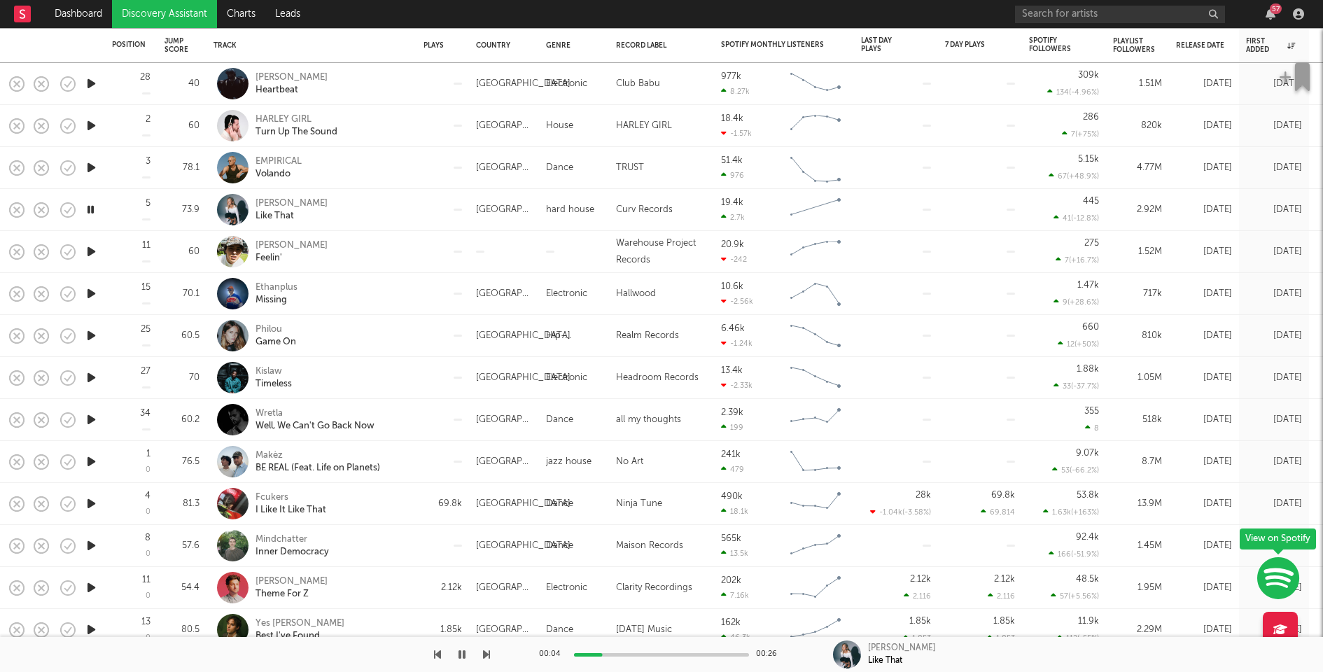
click at [647, 653] on div at bounding box center [661, 654] width 175 height 3
click at [90, 251] on icon "button" at bounding box center [91, 251] width 15 height 17
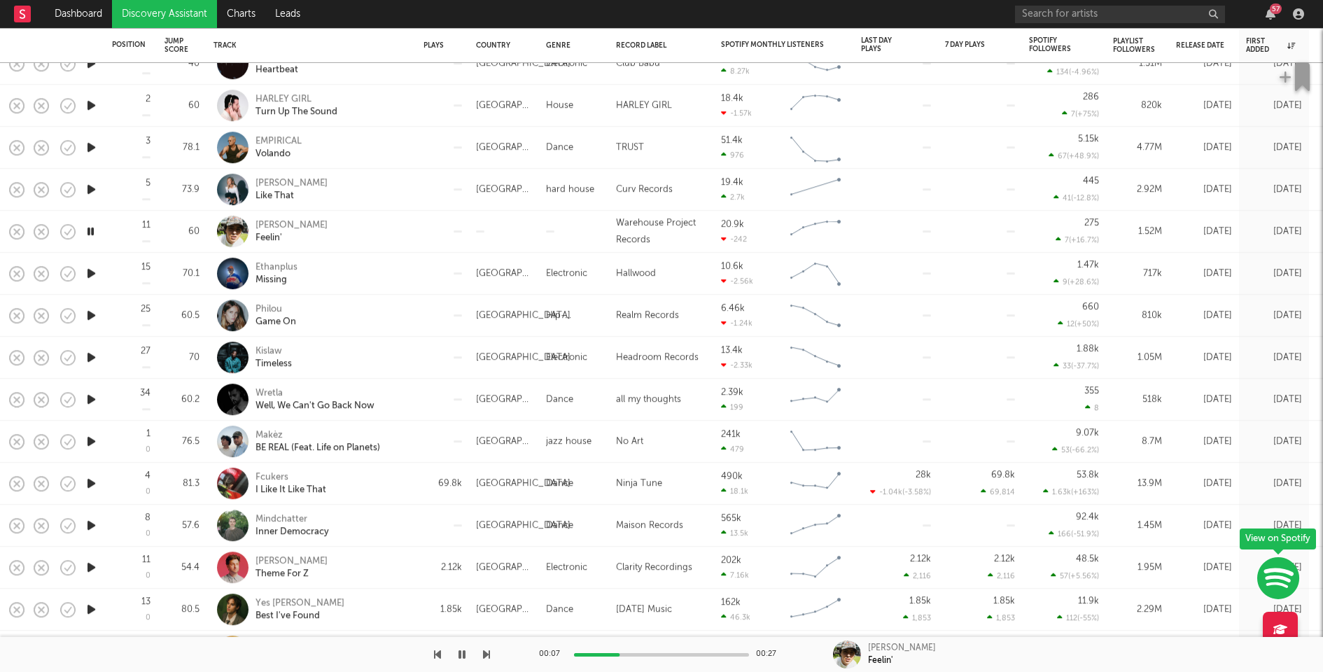
click at [673, 653] on div at bounding box center [661, 654] width 175 height 3
click at [714, 654] on div at bounding box center [661, 654] width 175 height 3
click at [90, 272] on icon "button" at bounding box center [91, 273] width 15 height 17
click at [92, 316] on icon "button" at bounding box center [91, 315] width 15 height 17
click at [648, 653] on div at bounding box center [661, 654] width 175 height 3
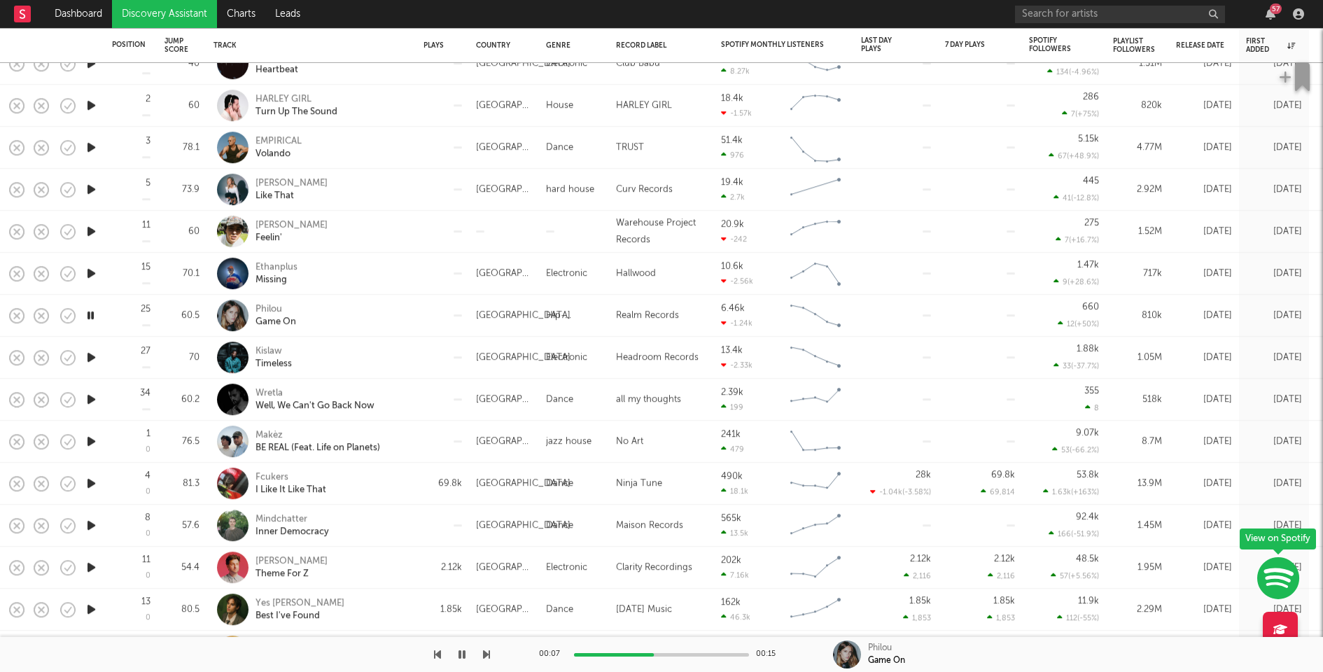
click at [692, 654] on div at bounding box center [661, 654] width 175 height 3
click at [96, 356] on icon "button" at bounding box center [91, 357] width 15 height 17
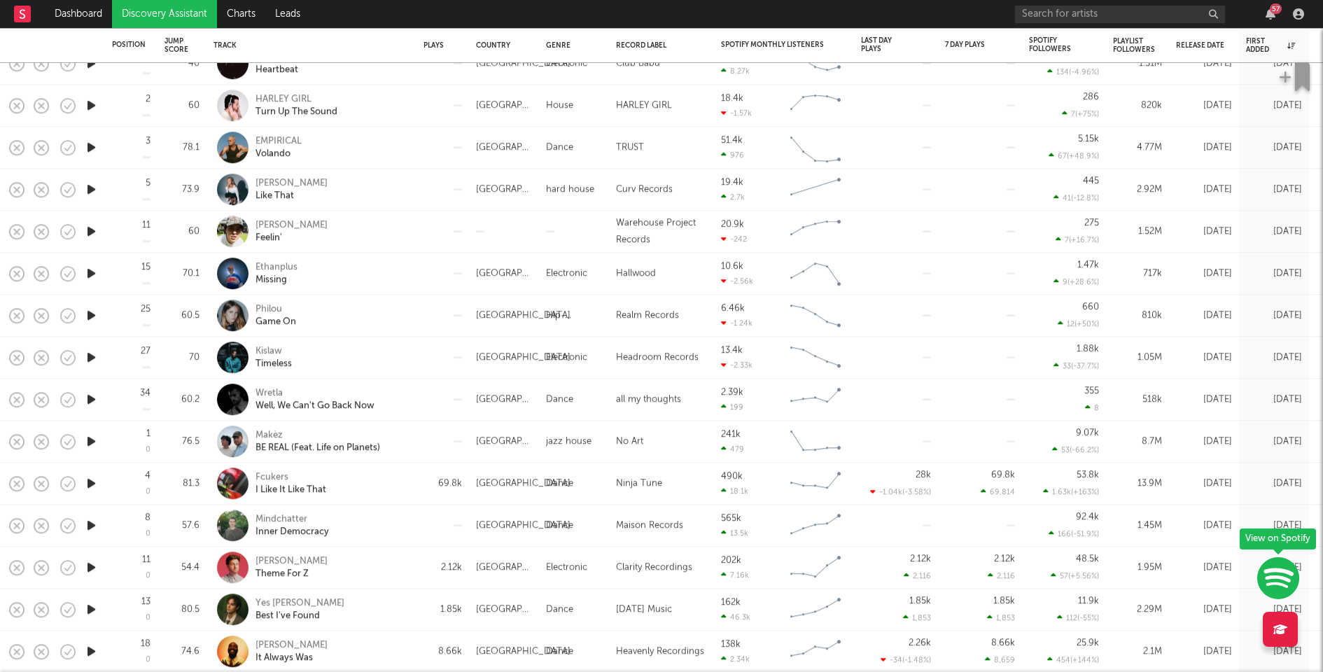
click at [94, 400] on icon "button" at bounding box center [91, 399] width 15 height 17
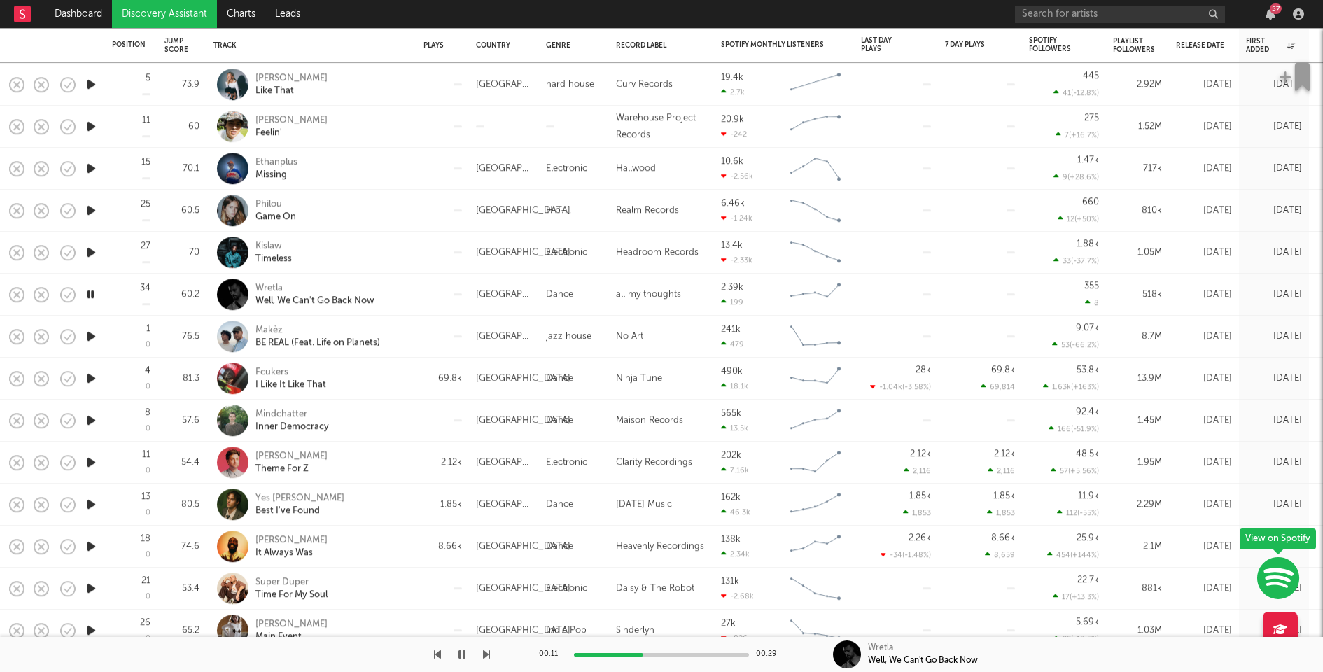
click at [440, 280] on div at bounding box center [442, 295] width 52 height 42
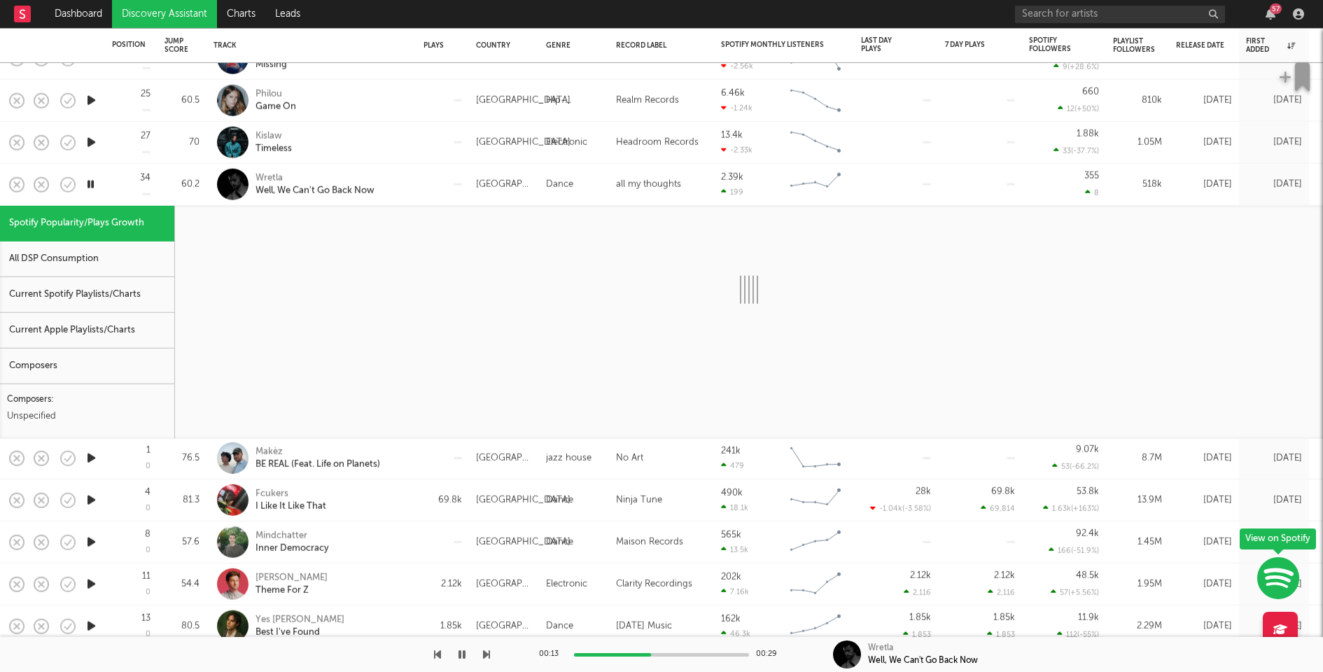
click at [124, 313] on div "Current Apple Playlists/Charts" at bounding box center [87, 331] width 174 height 36
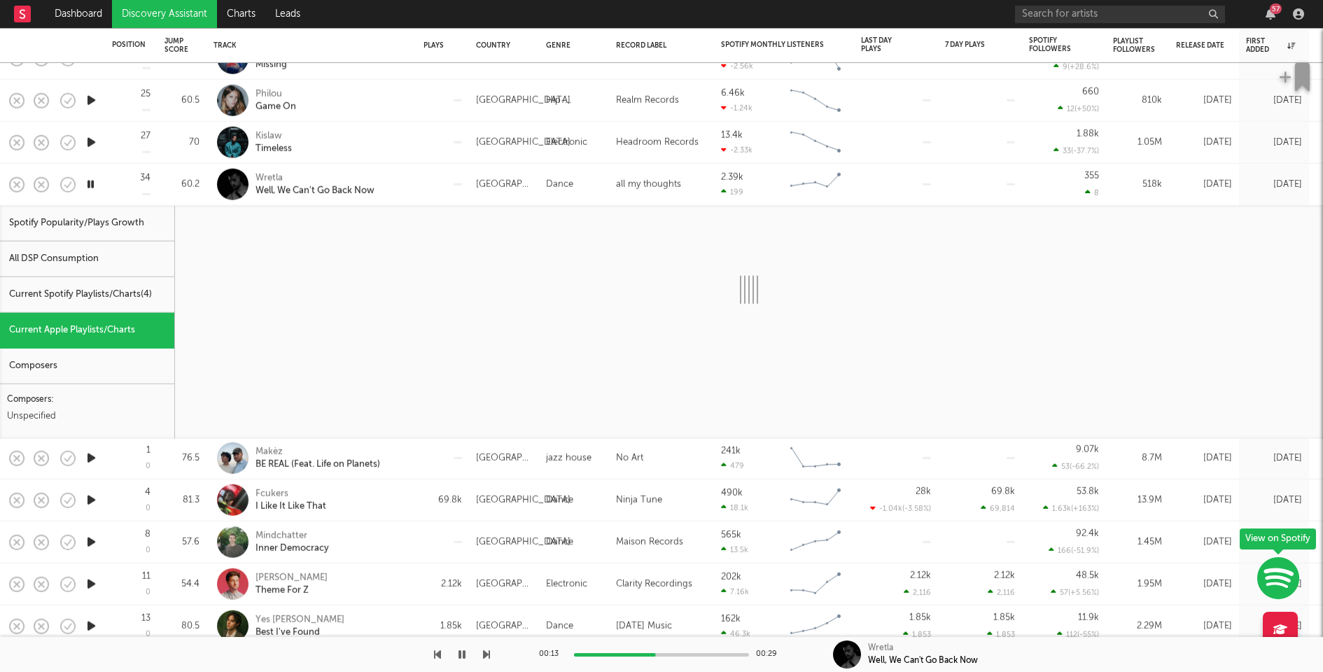
click at [129, 290] on div "Current Spotify Playlists/Charts ( 4 )" at bounding box center [87, 295] width 174 height 36
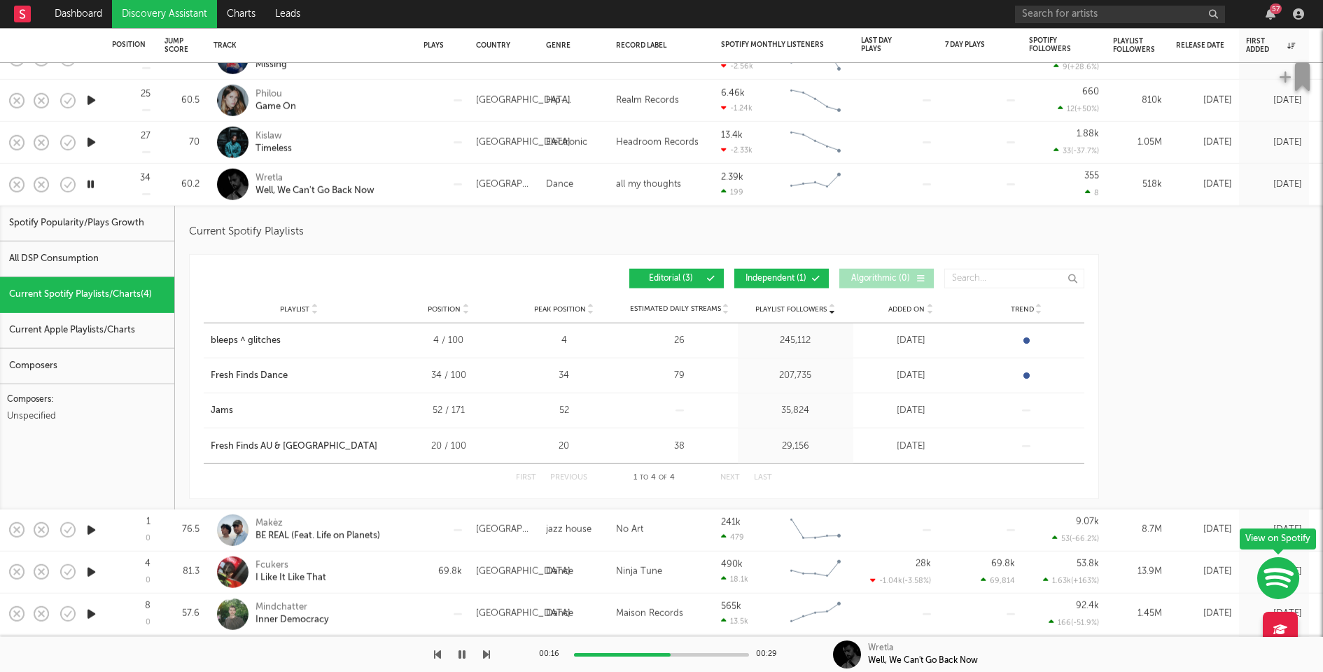
click at [413, 178] on div "Wretla Well, We Can't Go Back Now" at bounding box center [311, 185] width 210 height 42
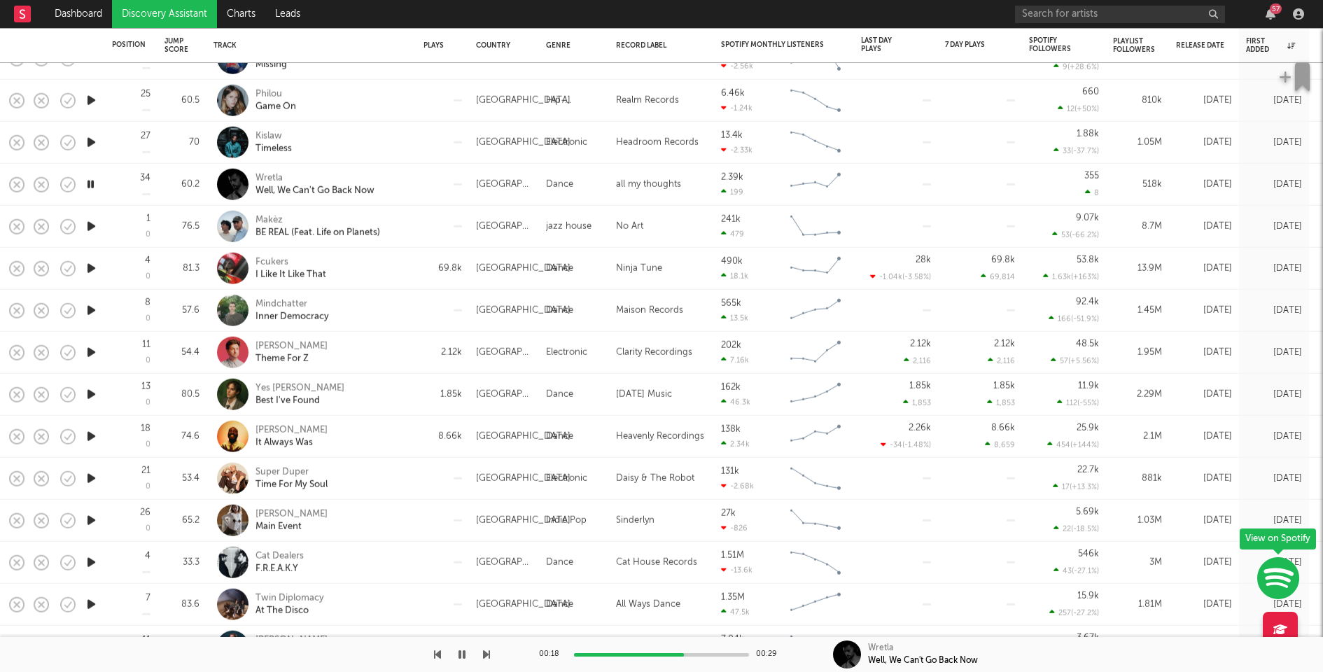
click at [92, 221] on icon "button" at bounding box center [91, 226] width 15 height 17
click at [94, 309] on icon "button" at bounding box center [91, 310] width 15 height 17
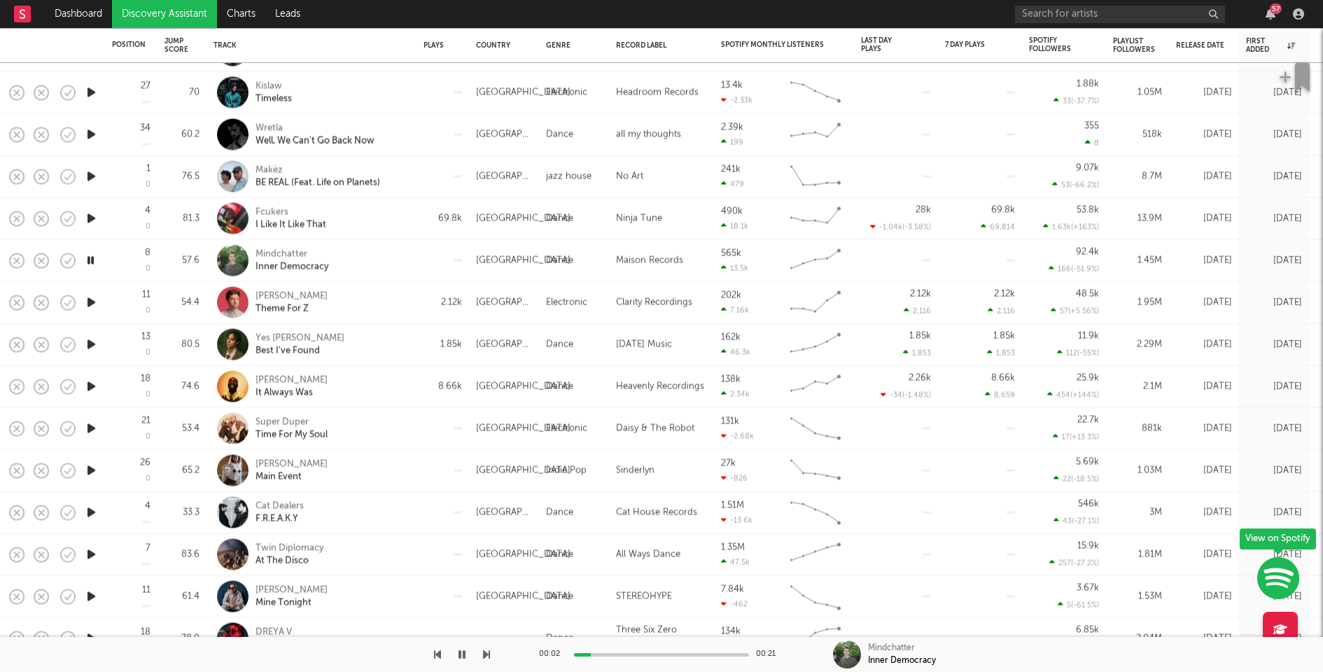
click at [95, 300] on icon "button" at bounding box center [91, 302] width 15 height 17
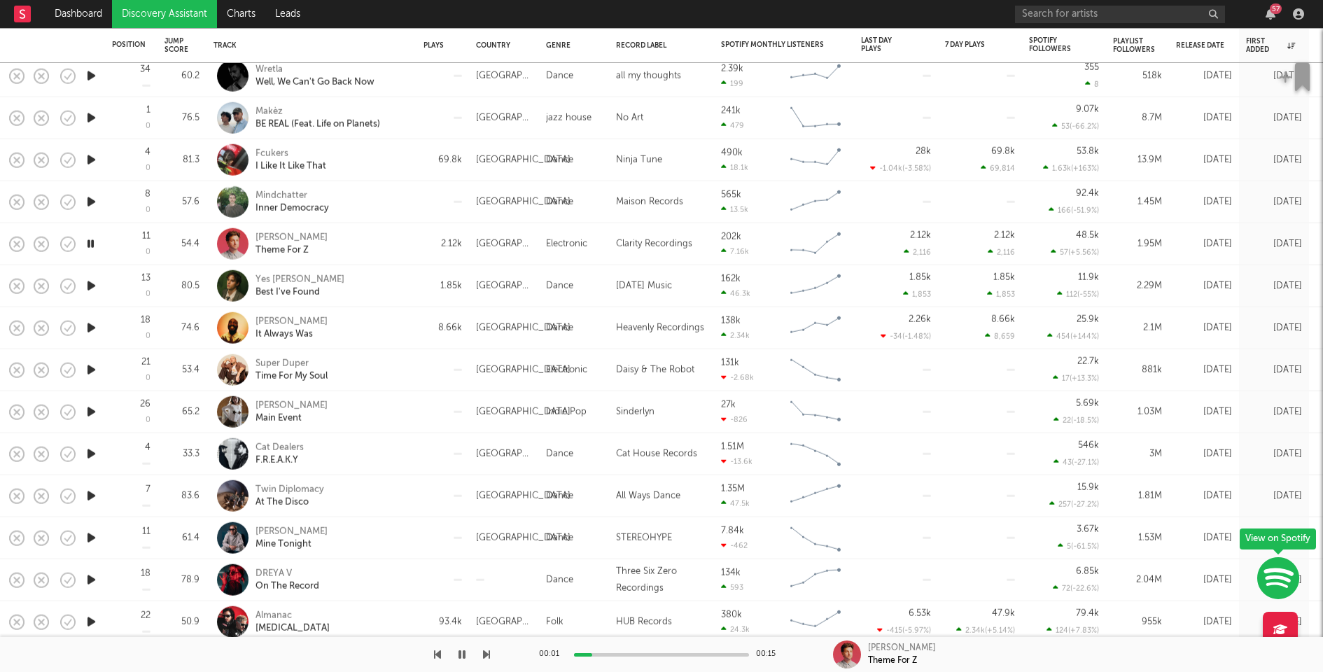
click at [93, 285] on icon "button" at bounding box center [91, 285] width 15 height 17
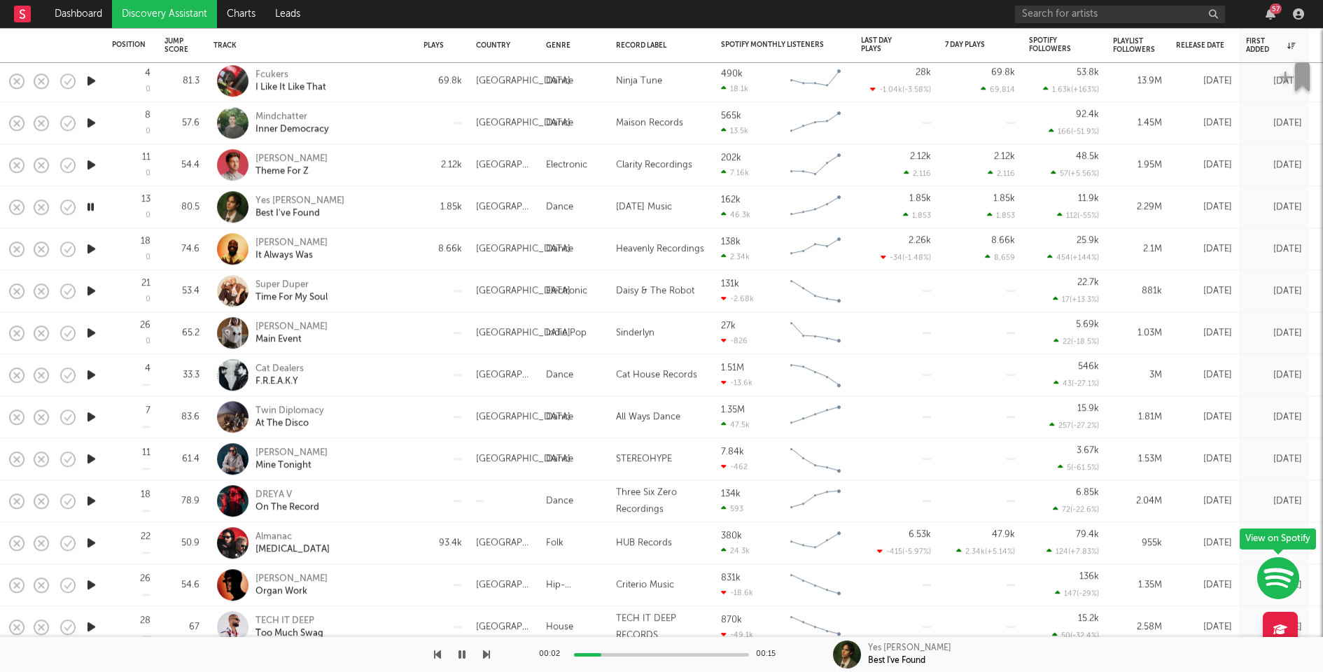
click at [93, 247] on icon "button" at bounding box center [91, 248] width 15 height 17
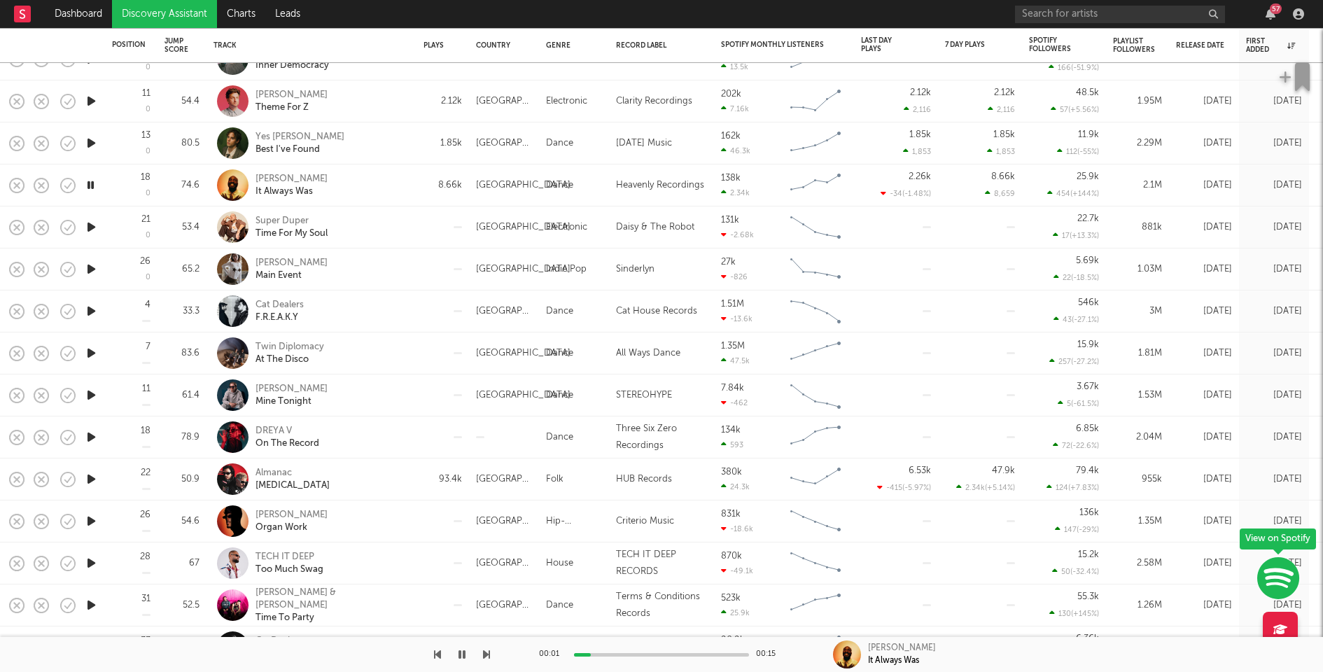
click at [86, 228] on icon "button" at bounding box center [91, 226] width 15 height 17
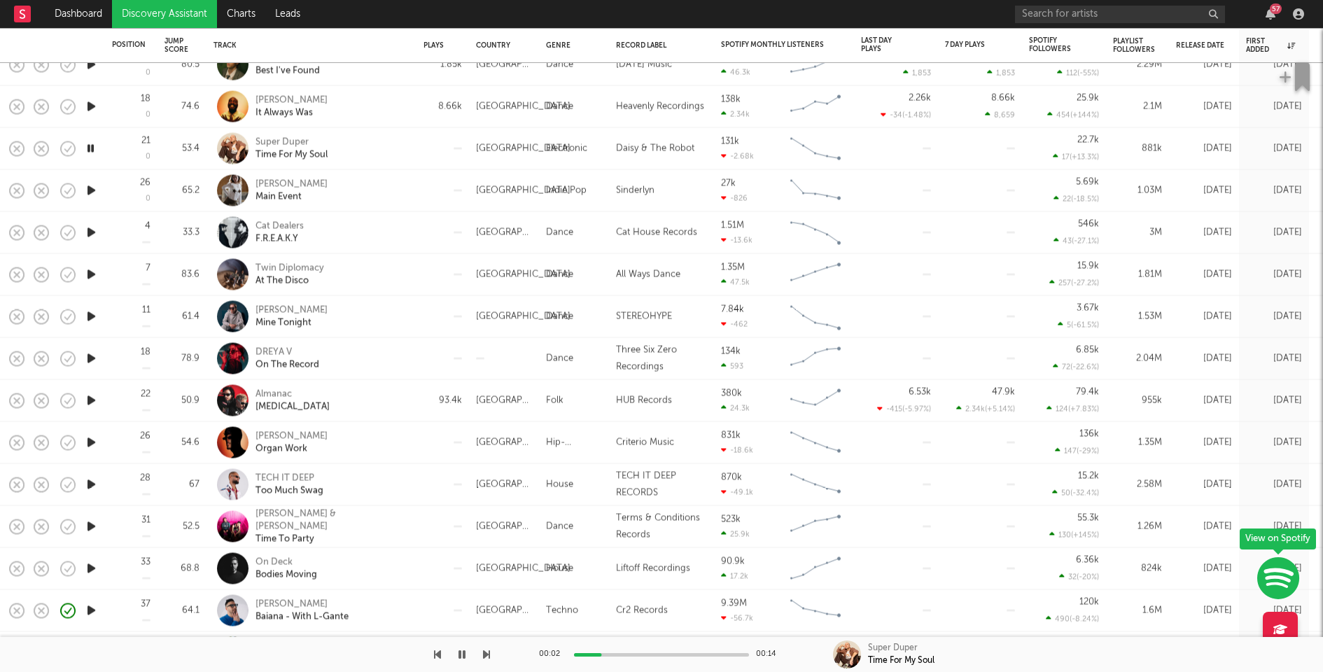
click at [93, 187] on icon "button" at bounding box center [91, 190] width 15 height 17
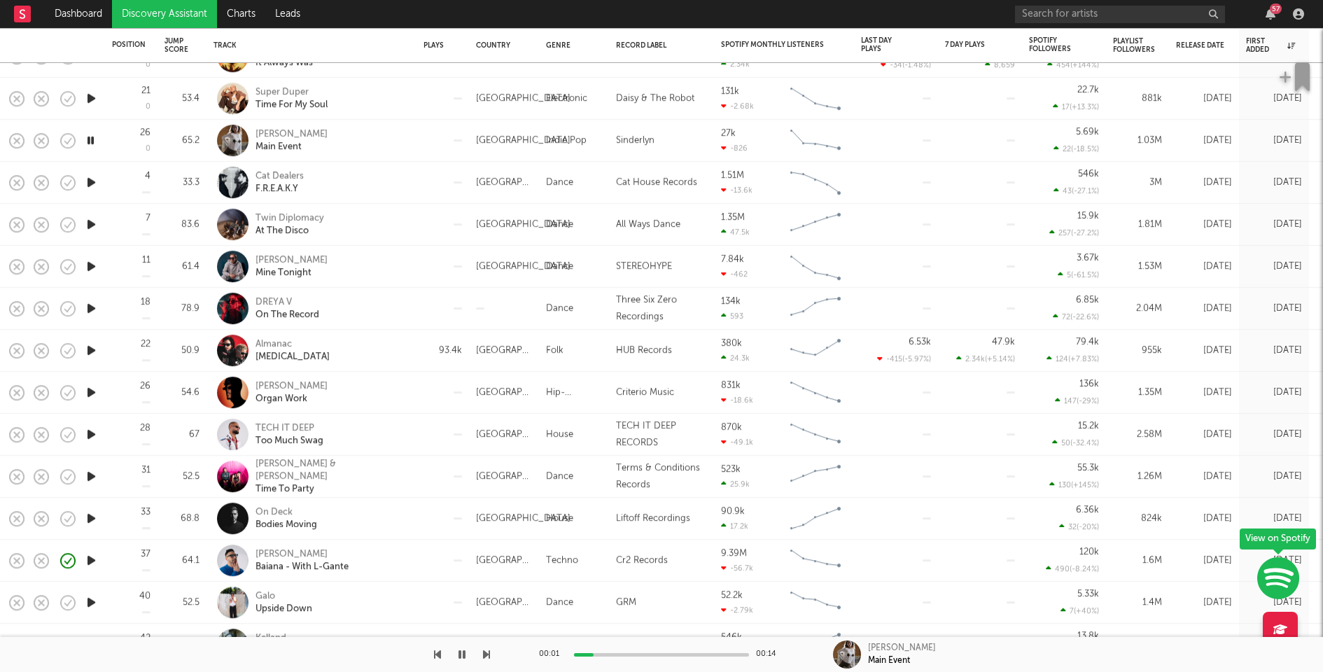
click at [96, 177] on icon "button" at bounding box center [91, 182] width 15 height 17
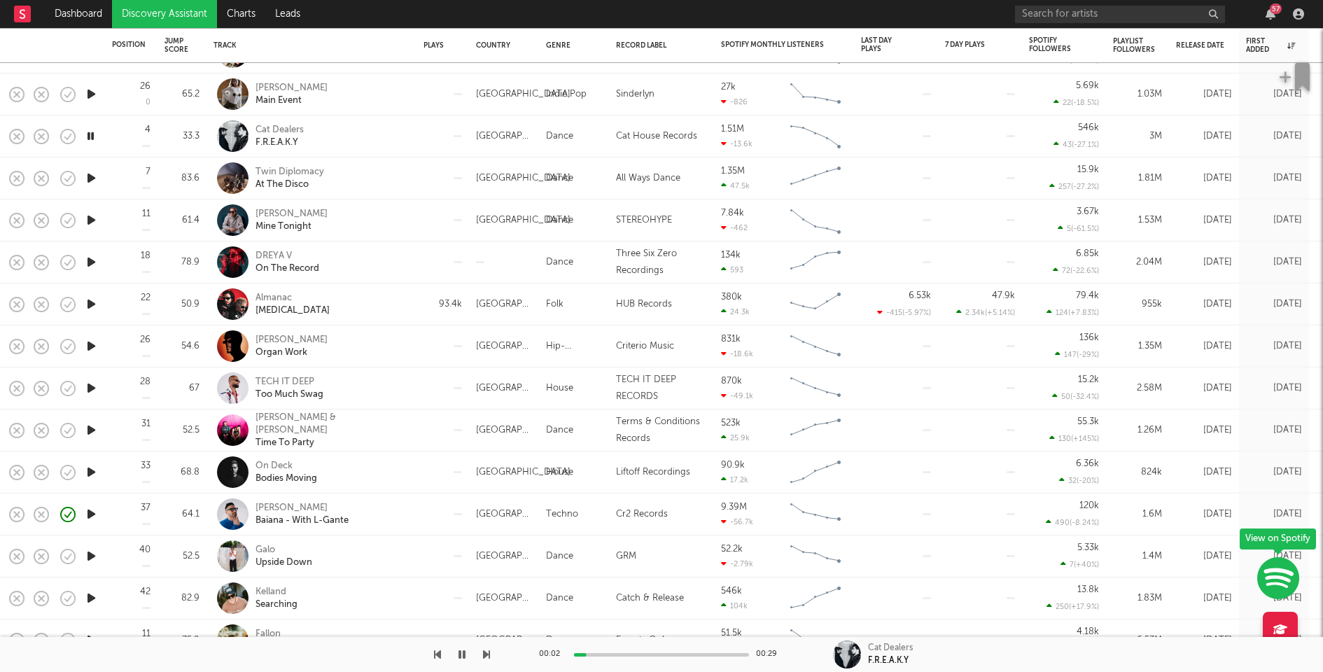
click at [93, 178] on icon "button" at bounding box center [91, 177] width 15 height 17
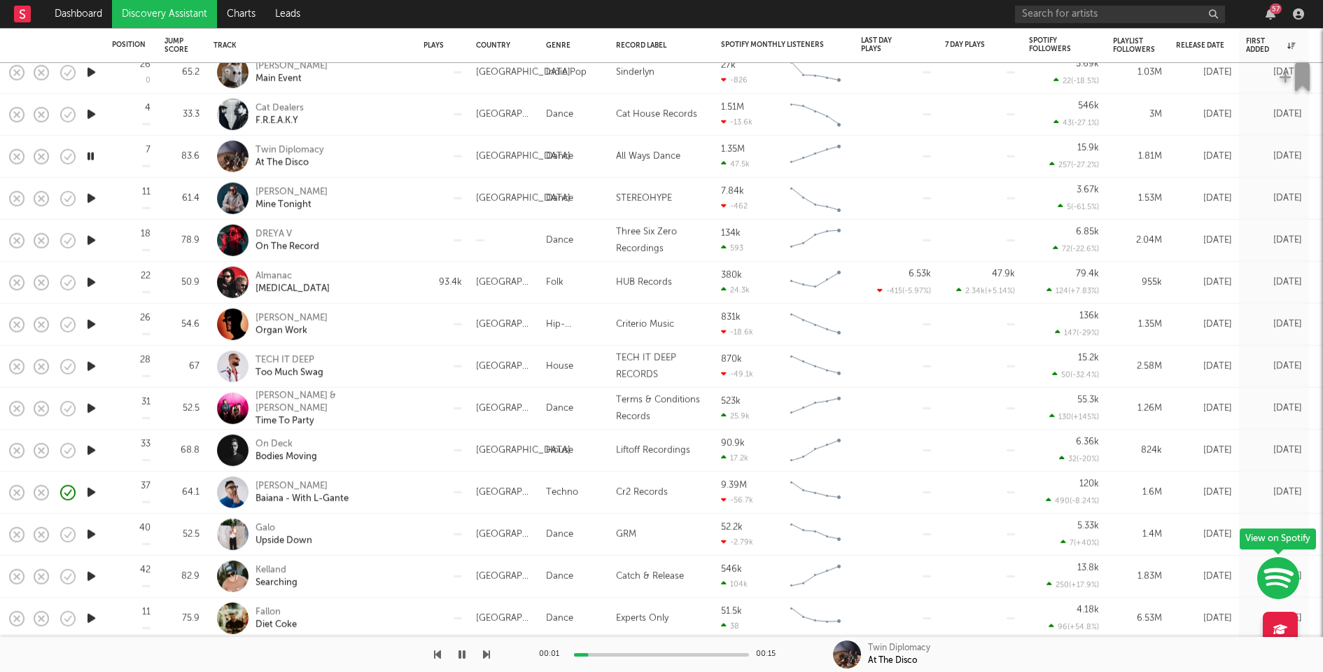
click at [92, 194] on icon "button" at bounding box center [91, 198] width 15 height 17
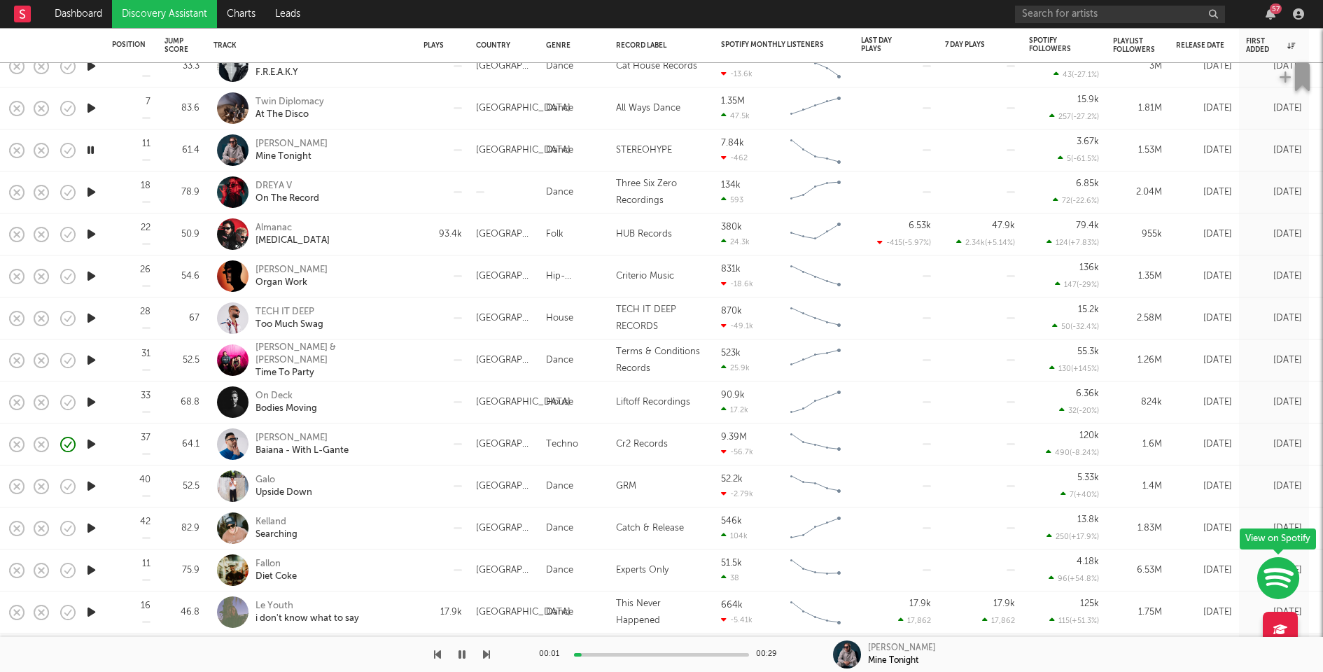
click at [92, 191] on icon "button" at bounding box center [91, 191] width 15 height 17
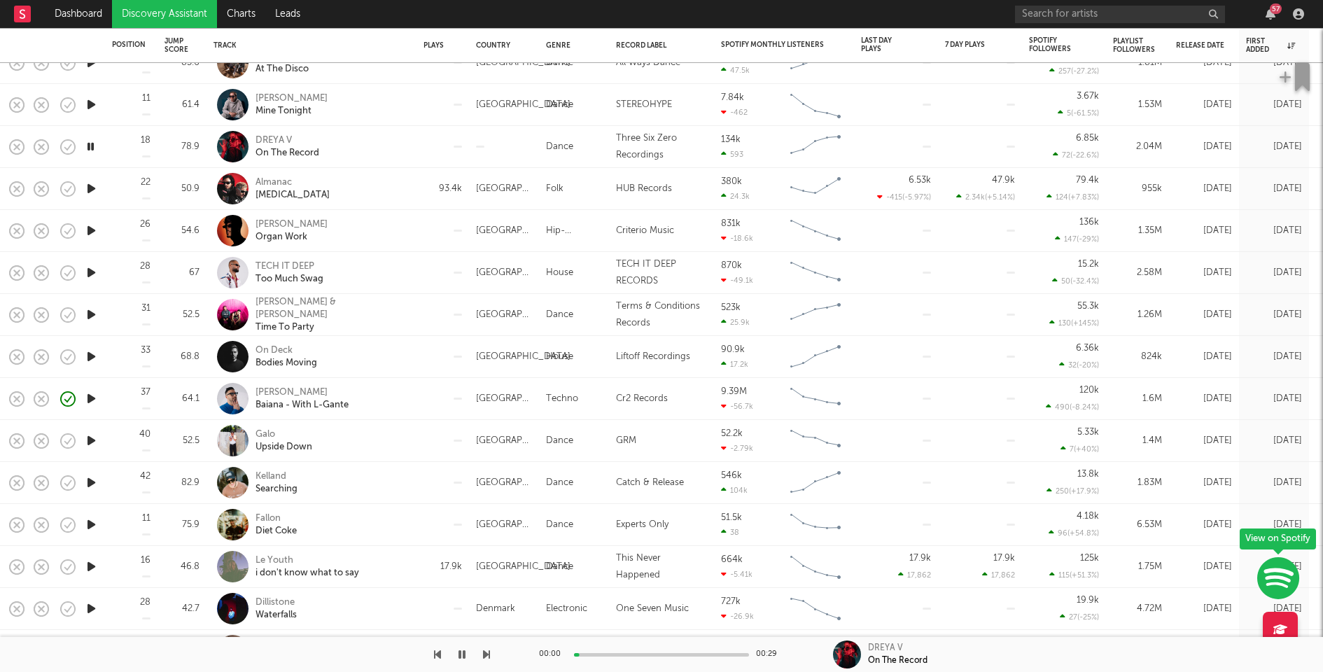
click at [92, 186] on icon "button" at bounding box center [91, 188] width 15 height 17
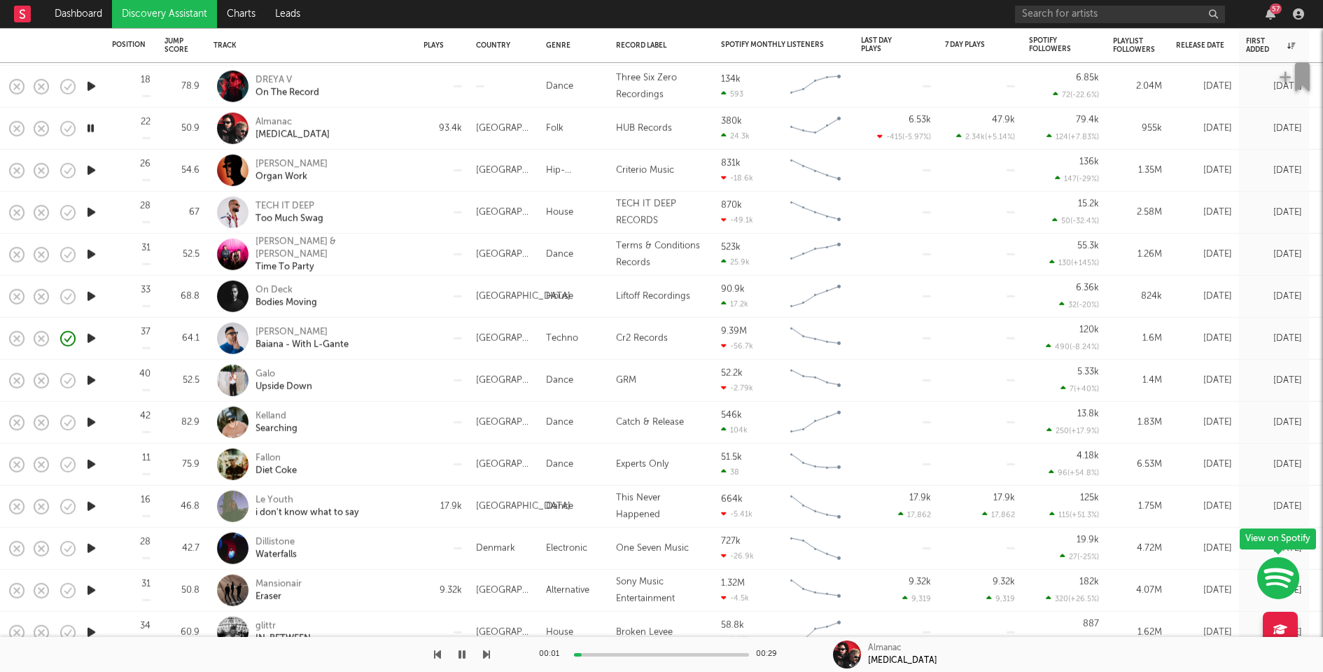
click at [94, 170] on icon "button" at bounding box center [91, 170] width 15 height 17
click at [91, 211] on icon "button" at bounding box center [91, 212] width 15 height 17
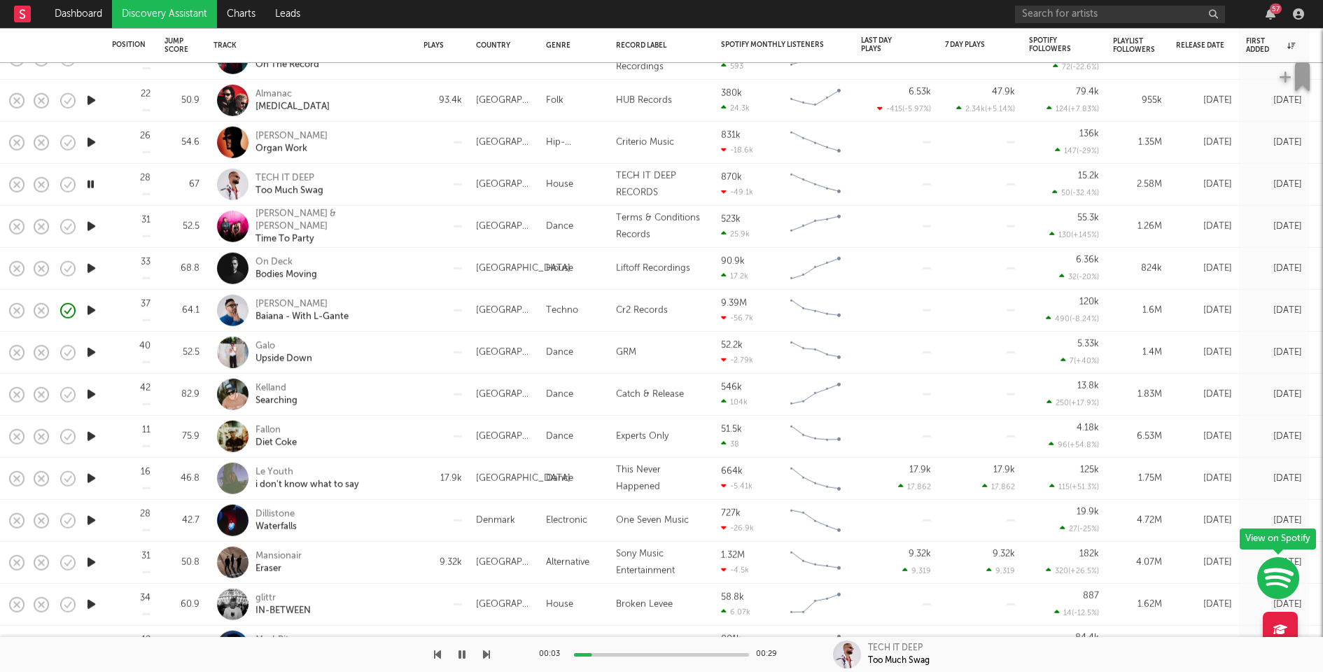
click at [92, 227] on icon "button" at bounding box center [91, 226] width 15 height 17
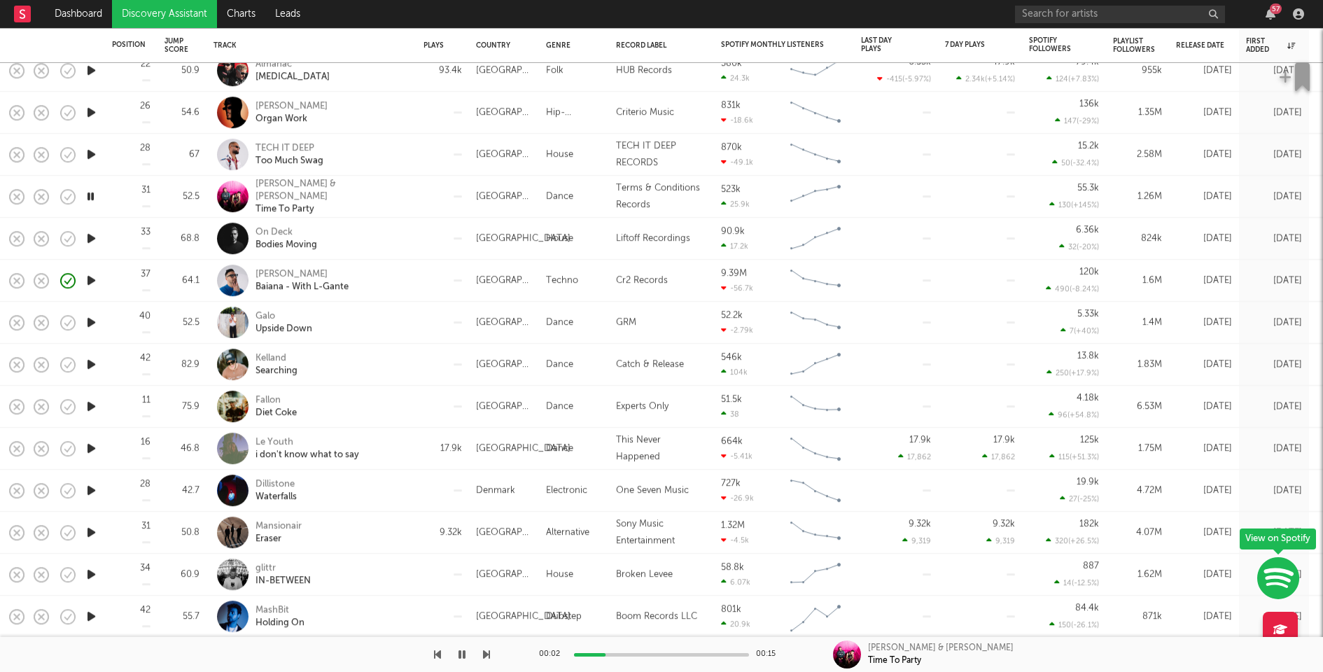
click at [94, 235] on icon "button" at bounding box center [91, 238] width 15 height 17
click at [94, 277] on icon "button" at bounding box center [91, 280] width 15 height 17
click at [649, 652] on div "00:01 00:14" at bounding box center [661, 654] width 245 height 35
click at [654, 654] on div at bounding box center [661, 654] width 175 height 3
click at [92, 318] on icon "button" at bounding box center [91, 322] width 15 height 17
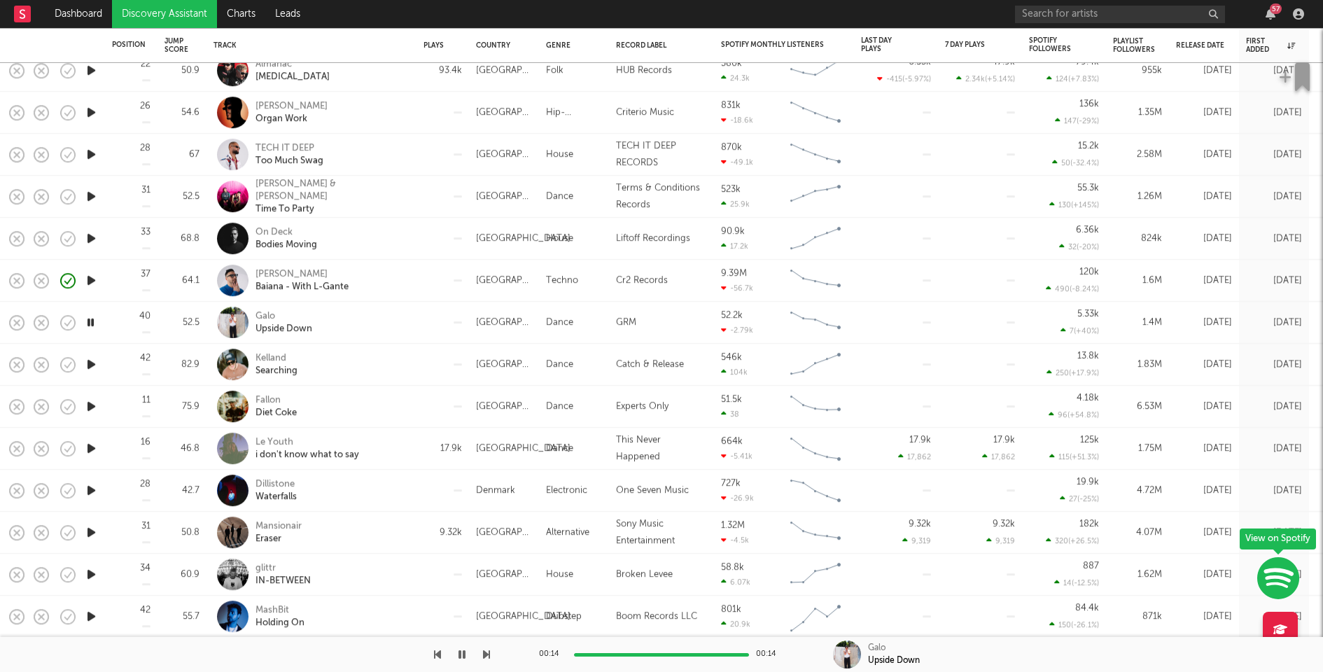
click at [90, 365] on icon "button" at bounding box center [91, 364] width 15 height 17
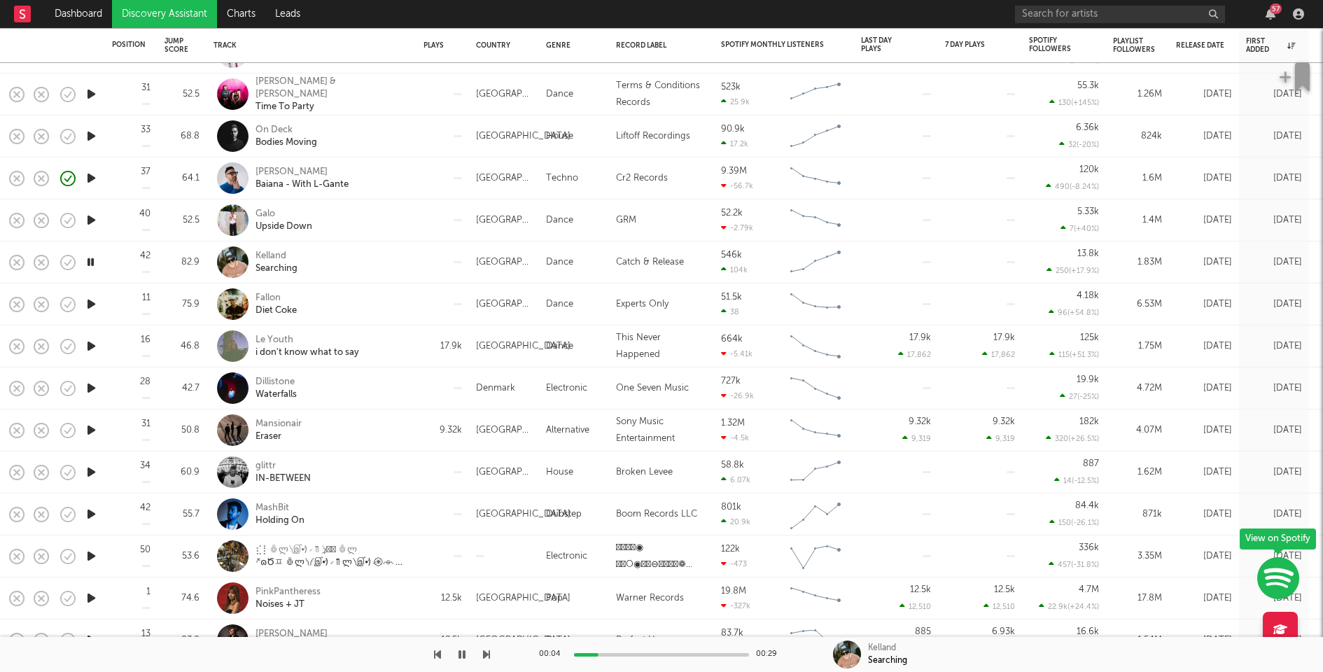
click at [92, 302] on icon "button" at bounding box center [91, 303] width 15 height 17
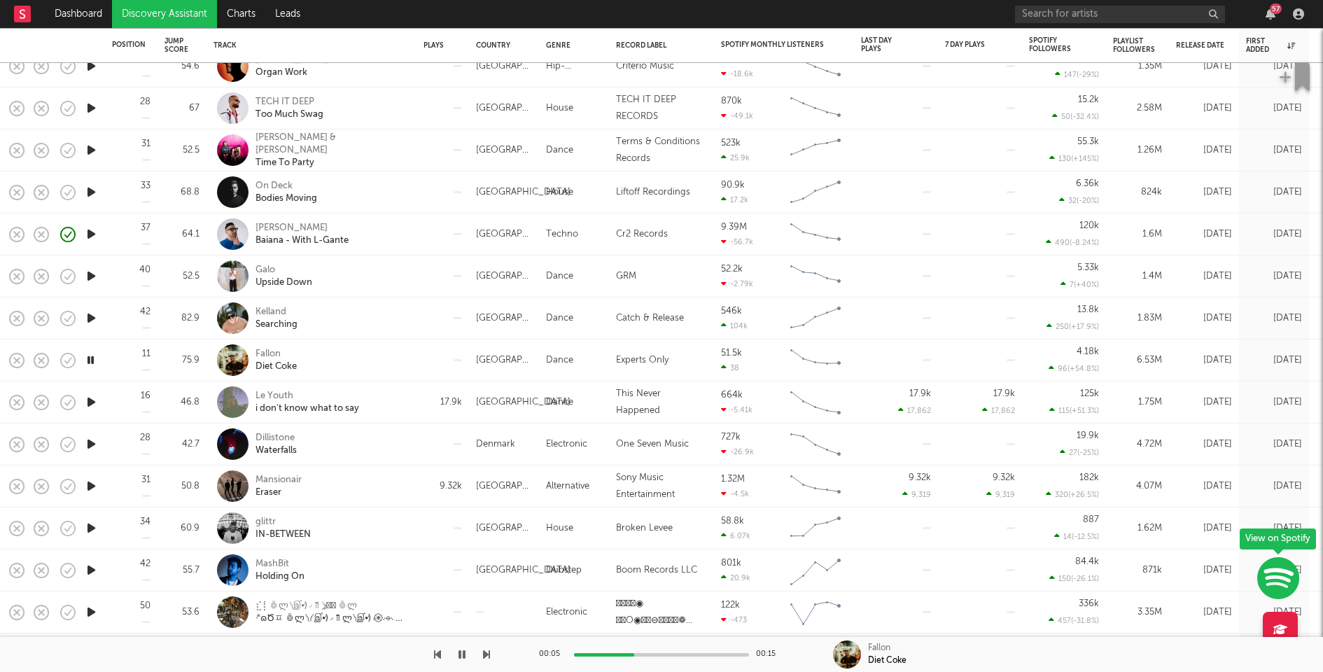
click at [86, 402] on icon "button" at bounding box center [91, 401] width 15 height 17
click at [90, 443] on icon "button" at bounding box center [91, 443] width 15 height 17
click at [341, 440] on div "Dillistone Waterfalls" at bounding box center [330, 444] width 150 height 25
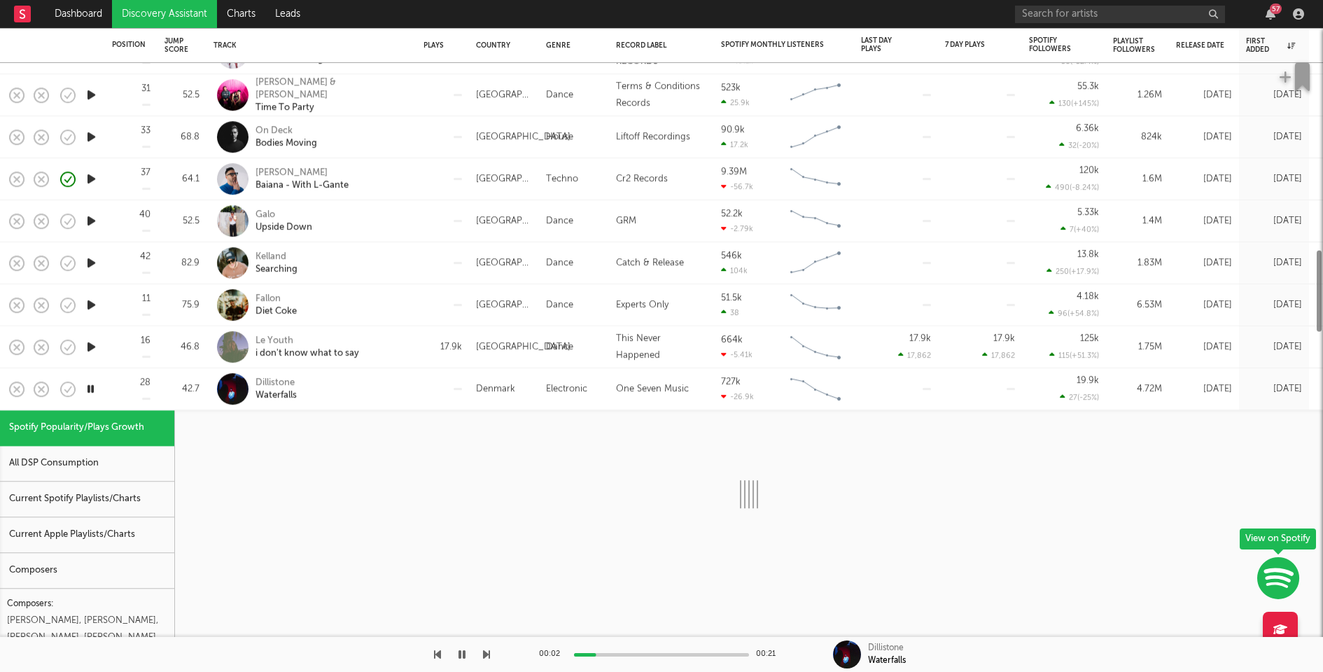
click at [107, 505] on div "Current Spotify Playlists/Charts" at bounding box center [87, 500] width 174 height 36
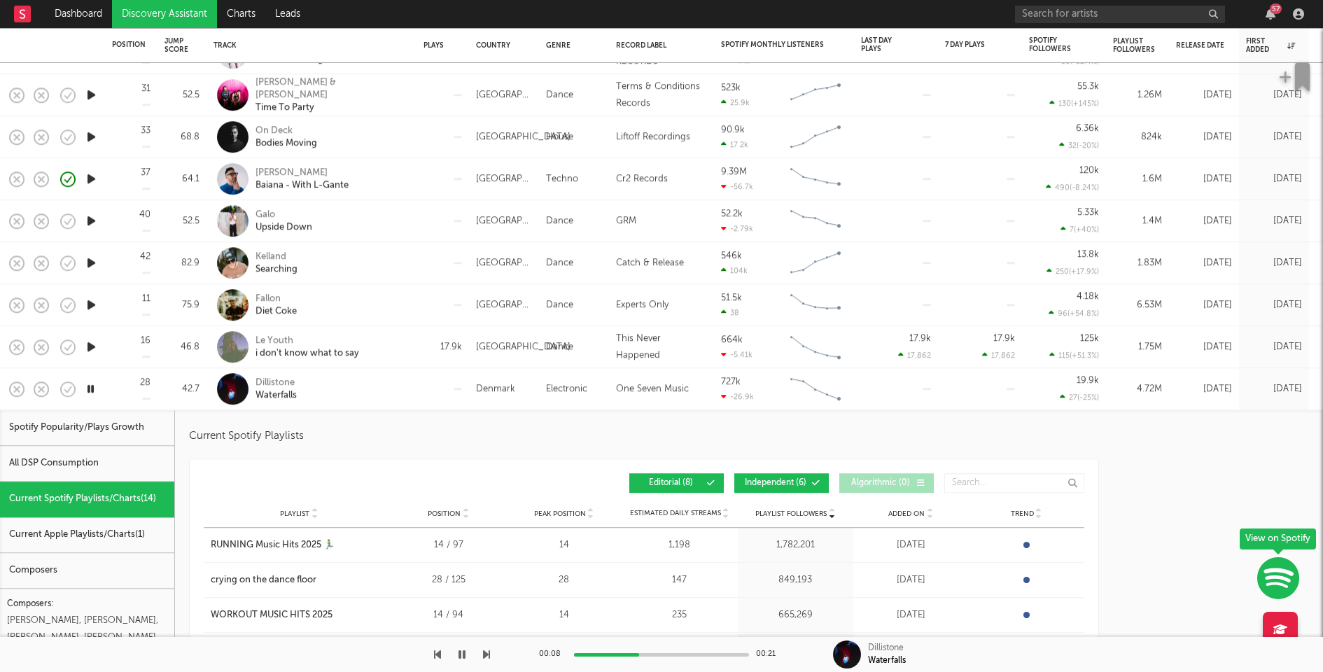
click at [764, 480] on span "Independent ( 6 )" at bounding box center [775, 483] width 64 height 8
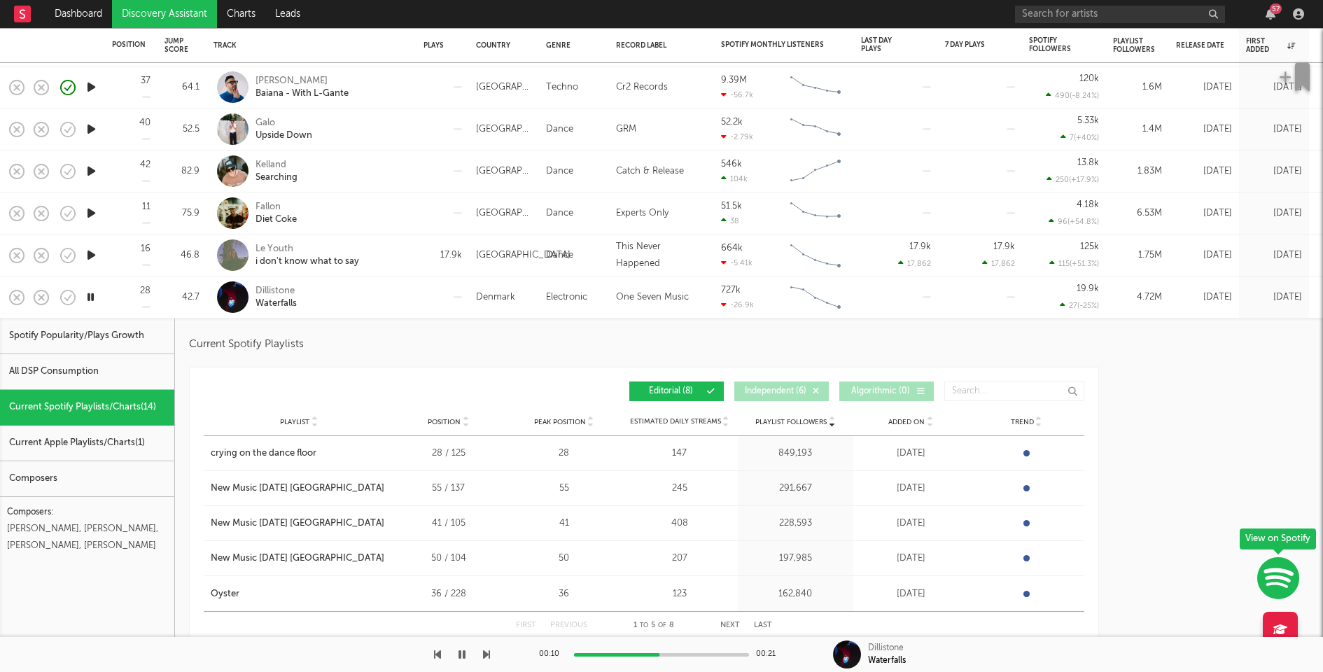
click at [734, 623] on button "Next" at bounding box center [730, 626] width 20 height 8
click at [356, 295] on div "Dillistone Waterfalls" at bounding box center [330, 297] width 150 height 25
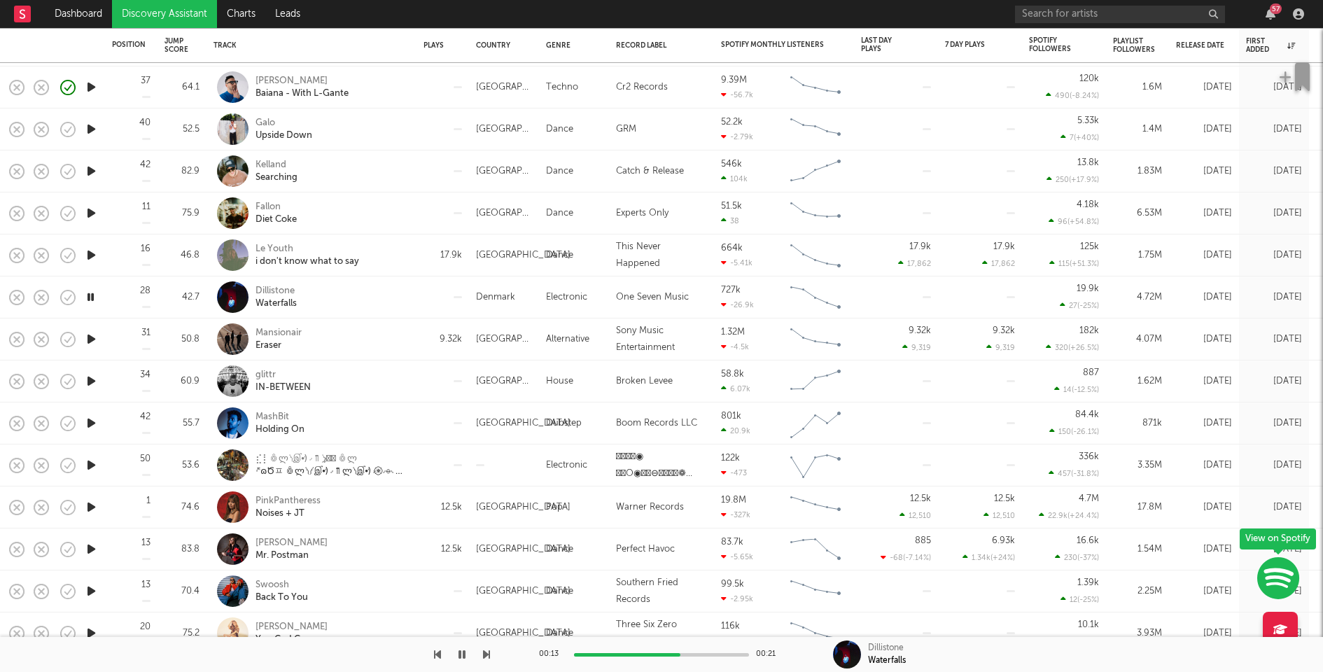
click at [92, 337] on icon "button" at bounding box center [91, 338] width 15 height 17
click at [381, 343] on div "Mansionair Eraser" at bounding box center [330, 339] width 150 height 25
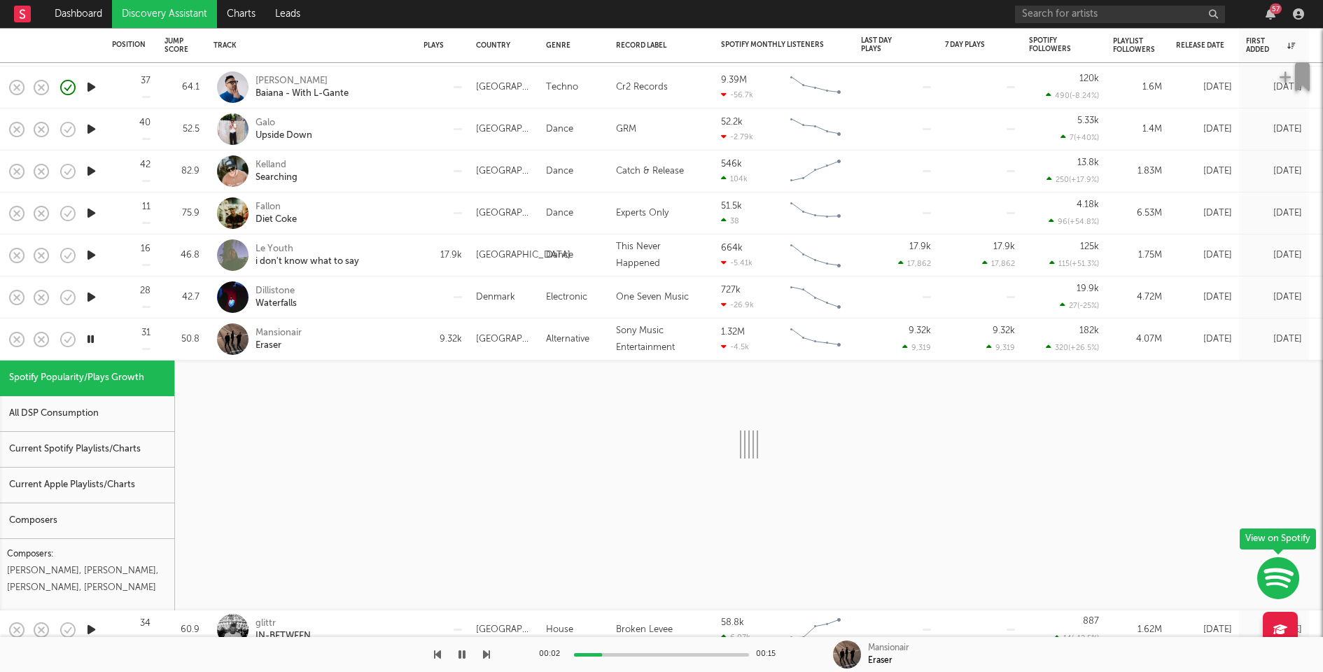
click at [108, 447] on div "Current Spotify Playlists/Charts" at bounding box center [87, 450] width 174 height 36
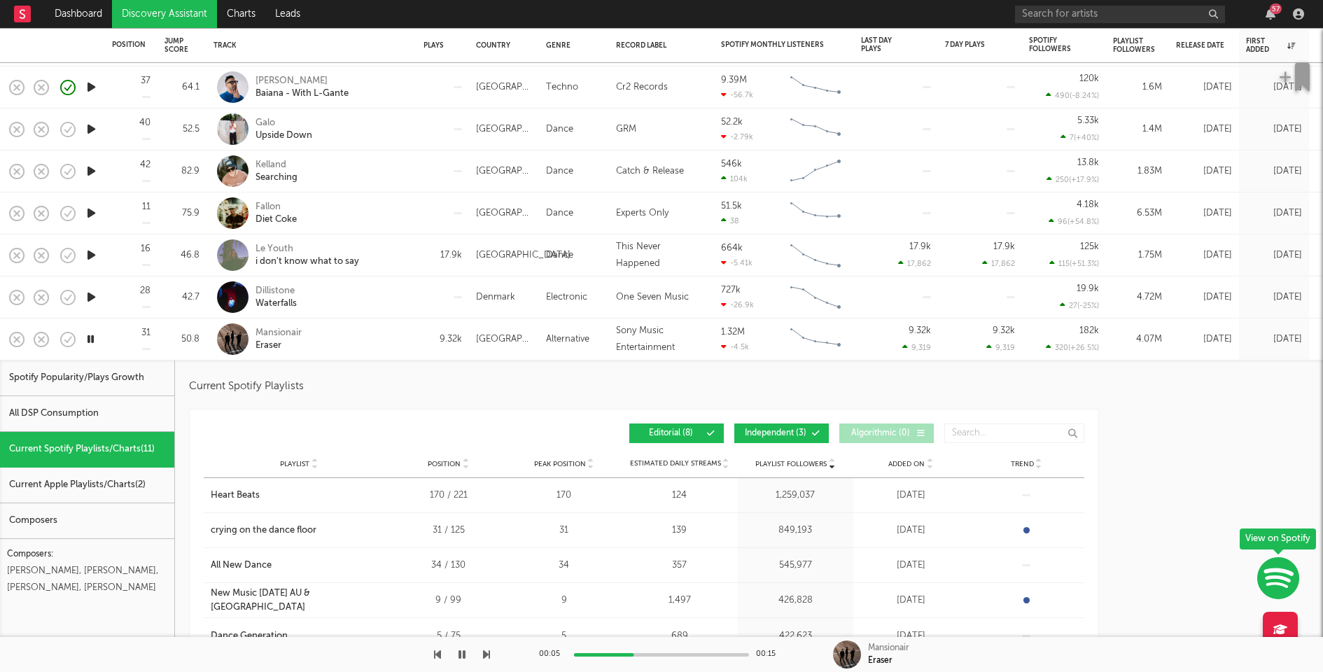
click at [772, 434] on span "Independent ( 3 )" at bounding box center [775, 433] width 64 height 8
click at [394, 337] on div "Mansionair Eraser" at bounding box center [330, 339] width 150 height 25
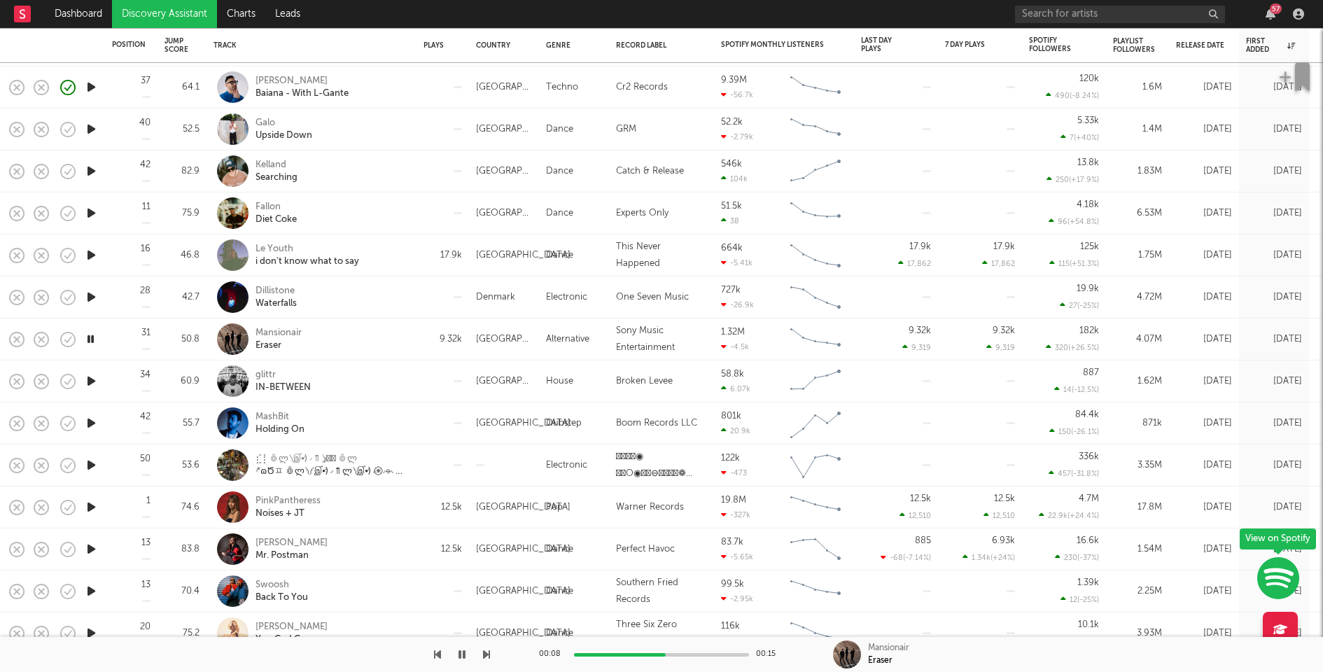
click at [92, 381] on icon "button" at bounding box center [91, 380] width 15 height 17
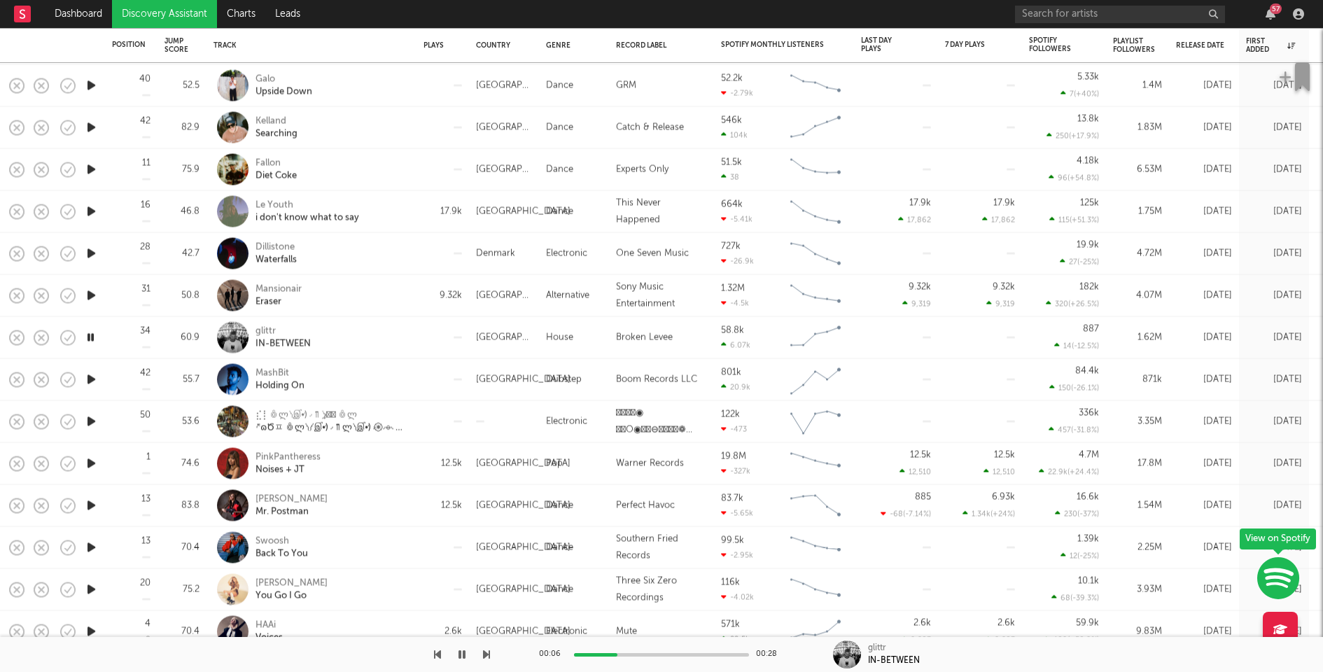
click at [672, 653] on div at bounding box center [661, 654] width 175 height 3
click at [381, 330] on div "glittr IN-BETWEEN" at bounding box center [330, 337] width 150 height 25
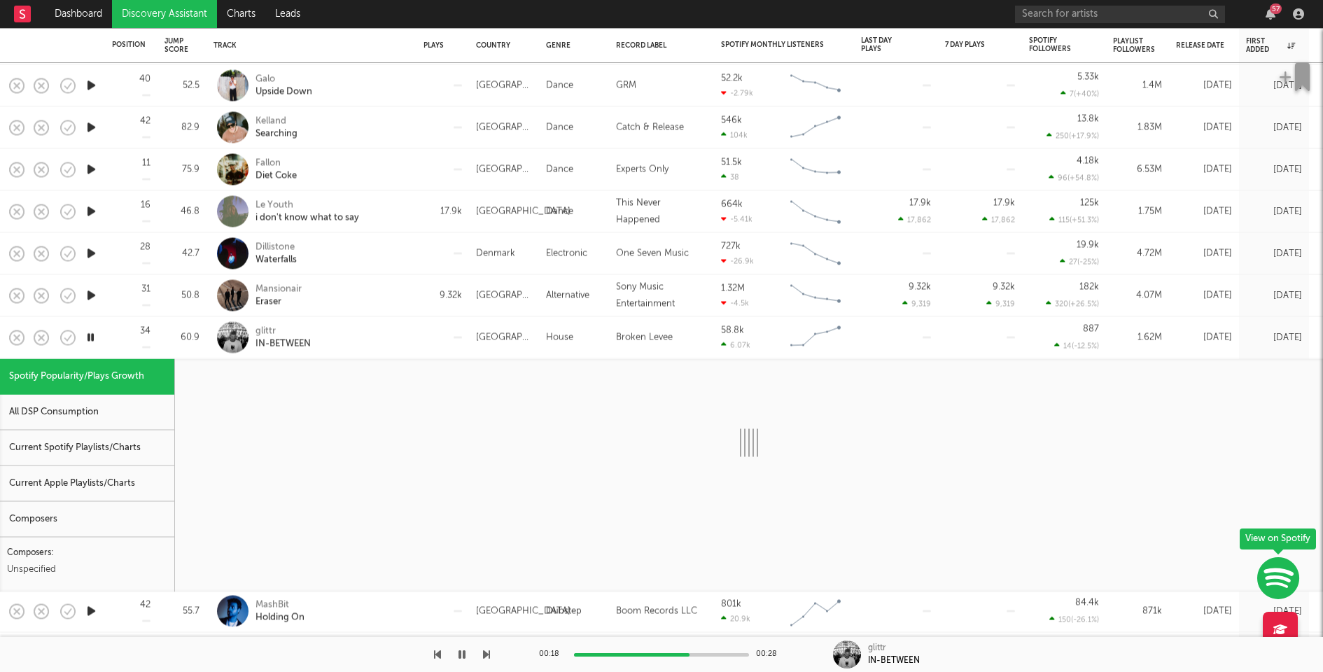
click at [113, 446] on div "Current Spotify Playlists/Charts" at bounding box center [87, 448] width 174 height 36
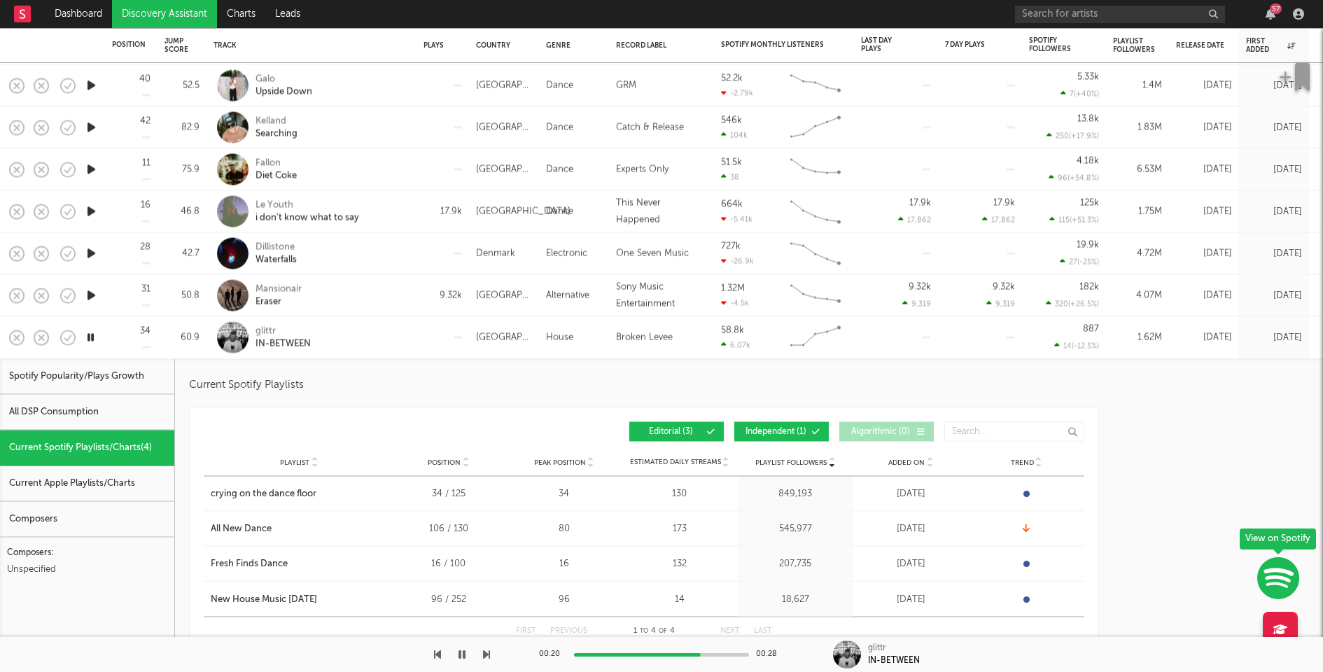
click at [356, 338] on div "glittr IN-BETWEEN" at bounding box center [330, 337] width 150 height 25
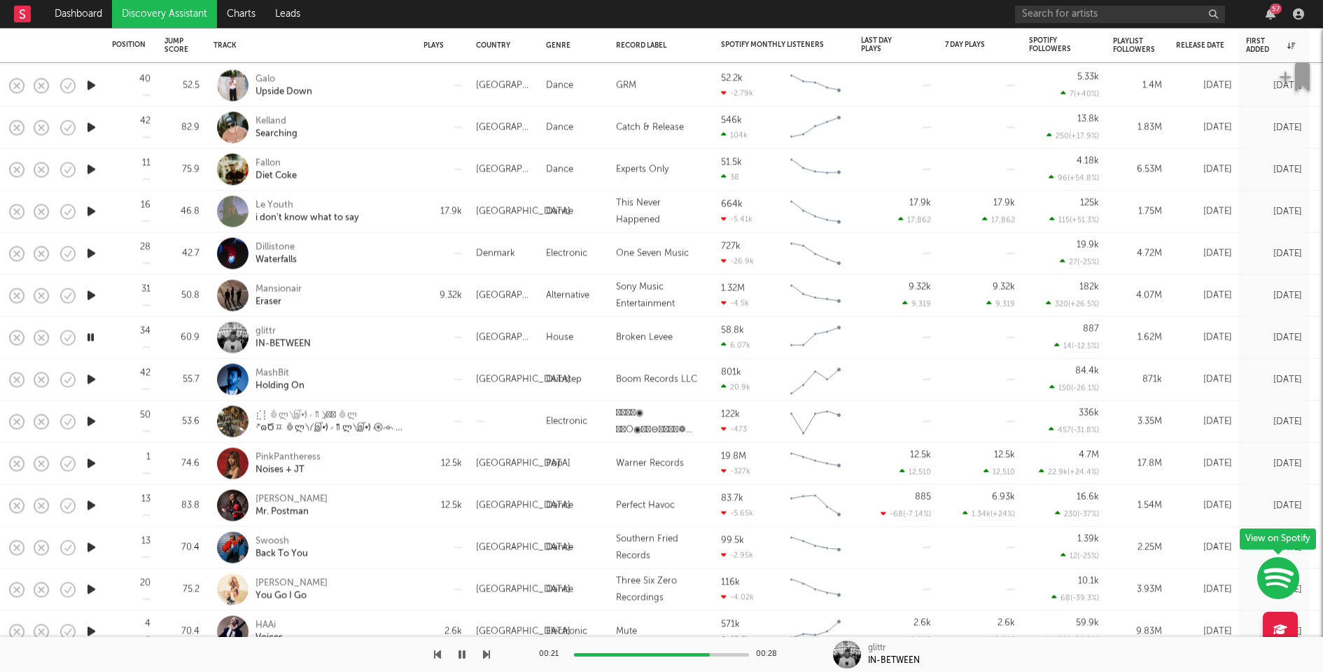
click at [92, 377] on icon "button" at bounding box center [91, 379] width 15 height 17
